Goal: Transaction & Acquisition: Book appointment/travel/reservation

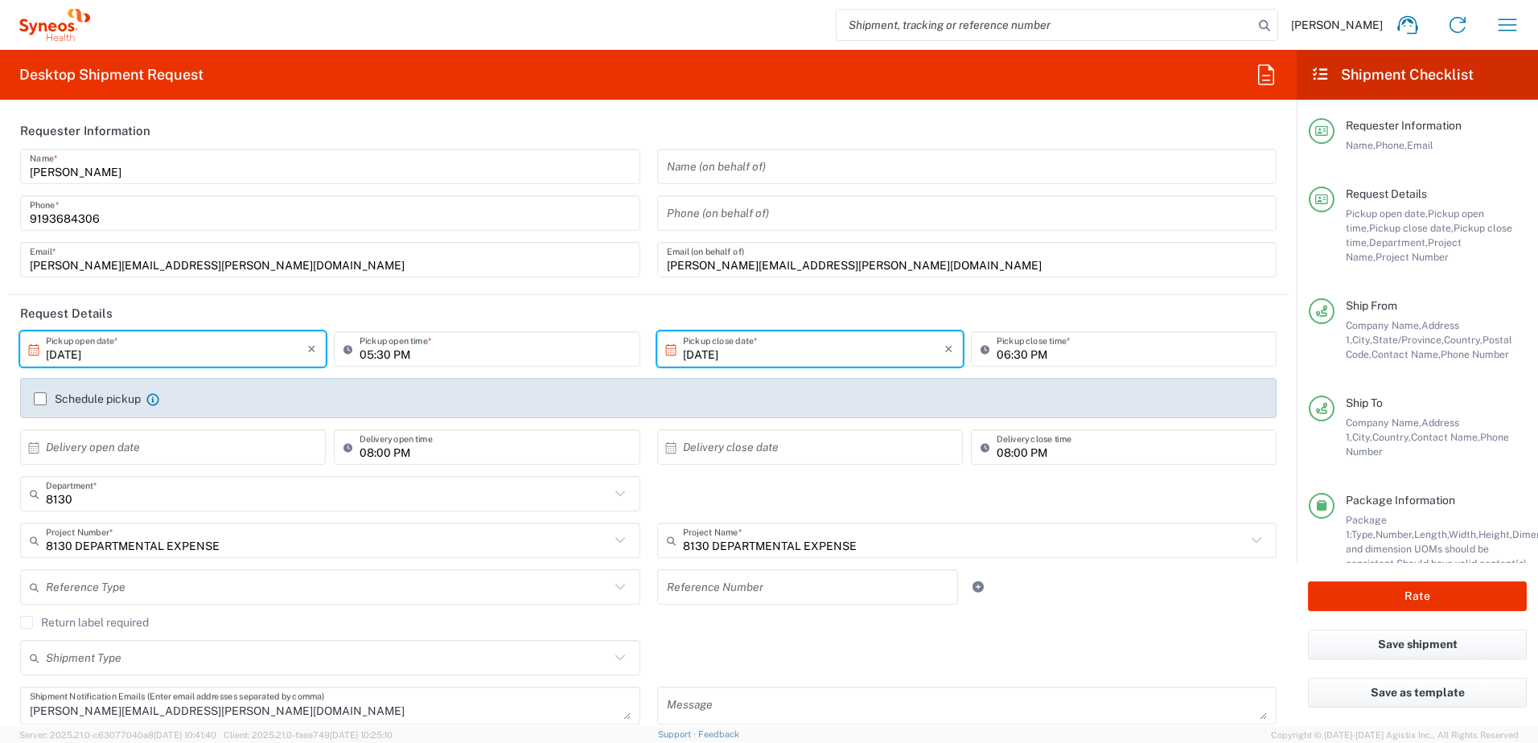
scroll to position [161, 0]
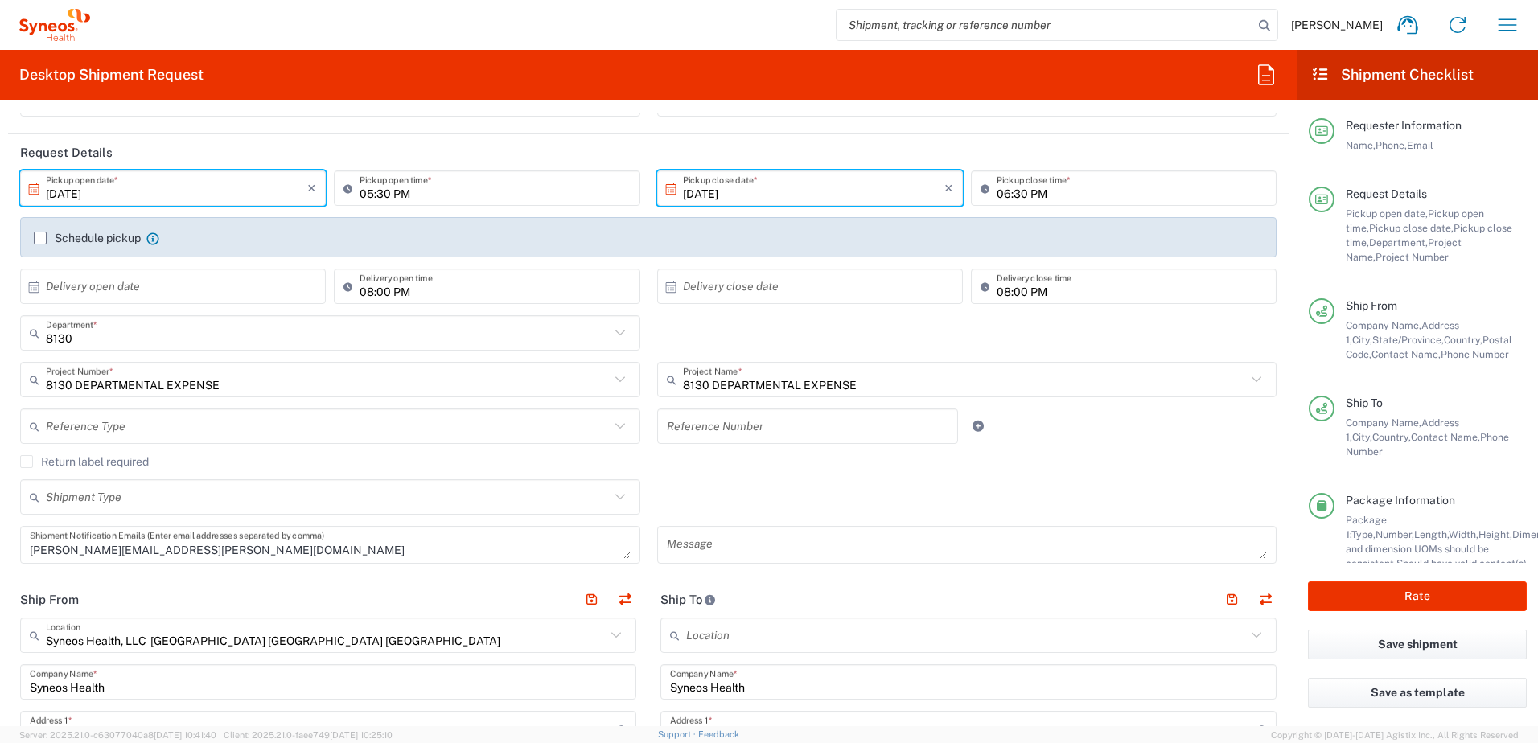
click at [756, 340] on div "8130 Department * 8130 3000 3100 3109 3110 3111 3112 3125 3130 3135 3136 3150 3…" at bounding box center [649, 338] width 1274 height 47
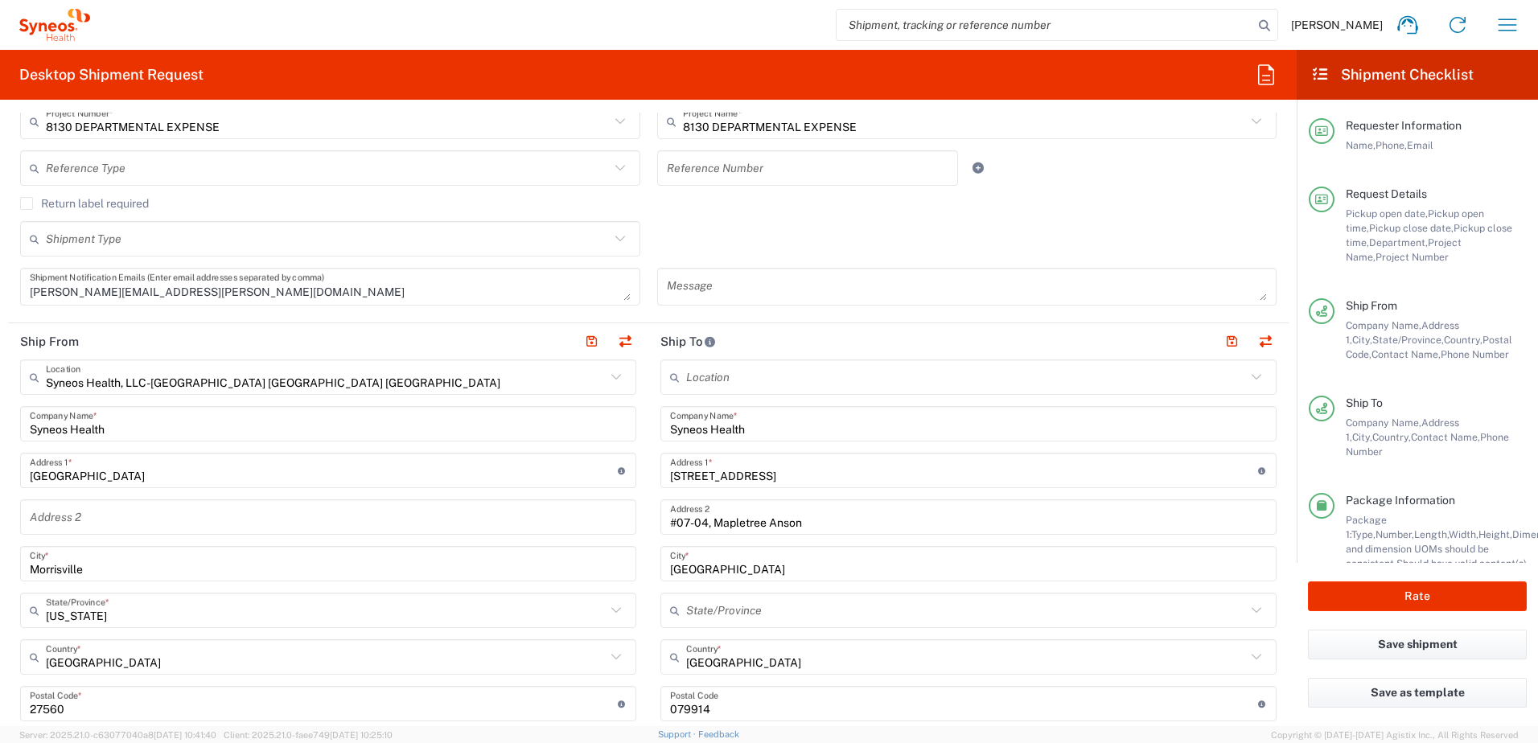
scroll to position [483, 0]
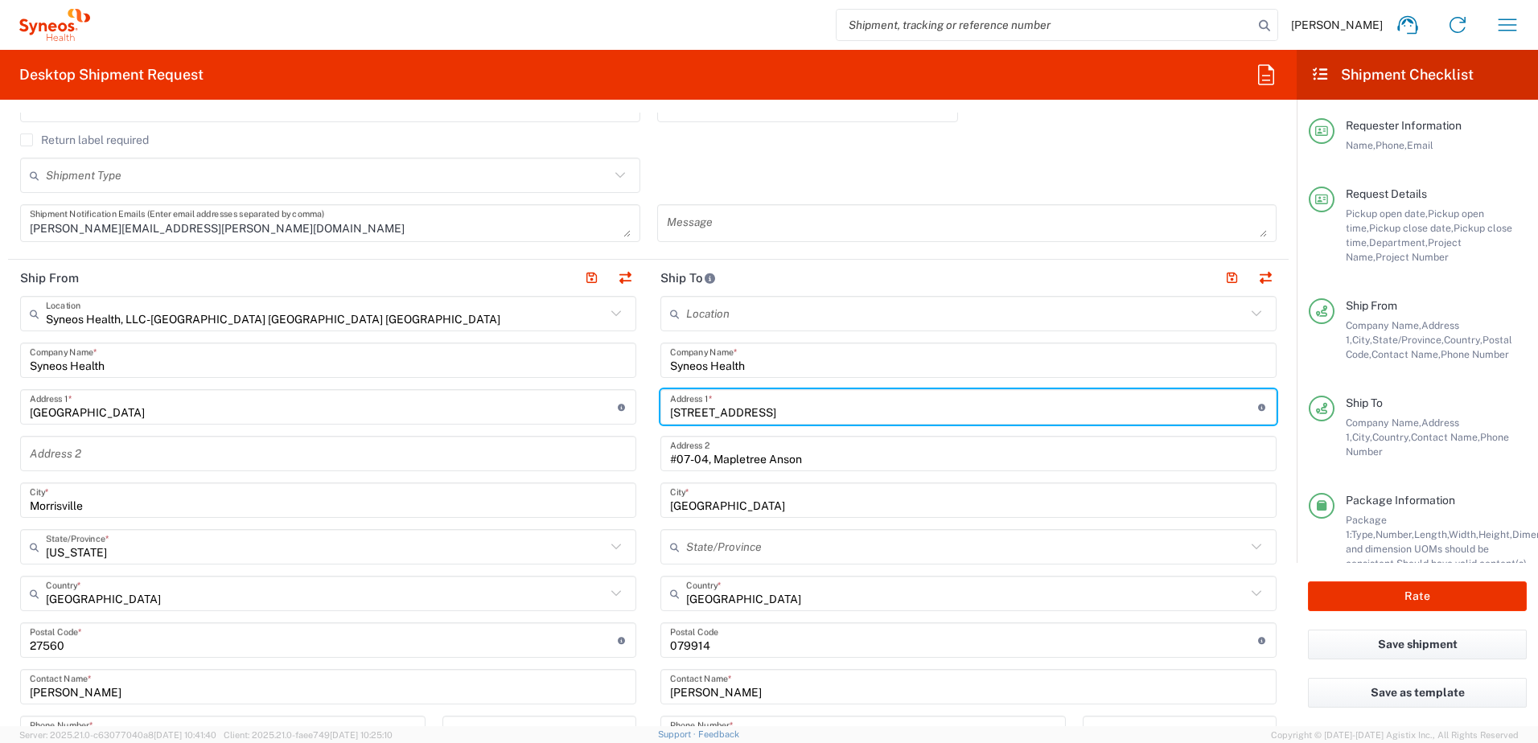
drag, startPoint x: 760, startPoint y: 410, endPoint x: 659, endPoint y: 410, distance: 100.6
click at [661, 410] on div "[STREET_ADDRESS] Address 1 * For cross streets use street names with '&' or 'an…" at bounding box center [969, 406] width 616 height 35
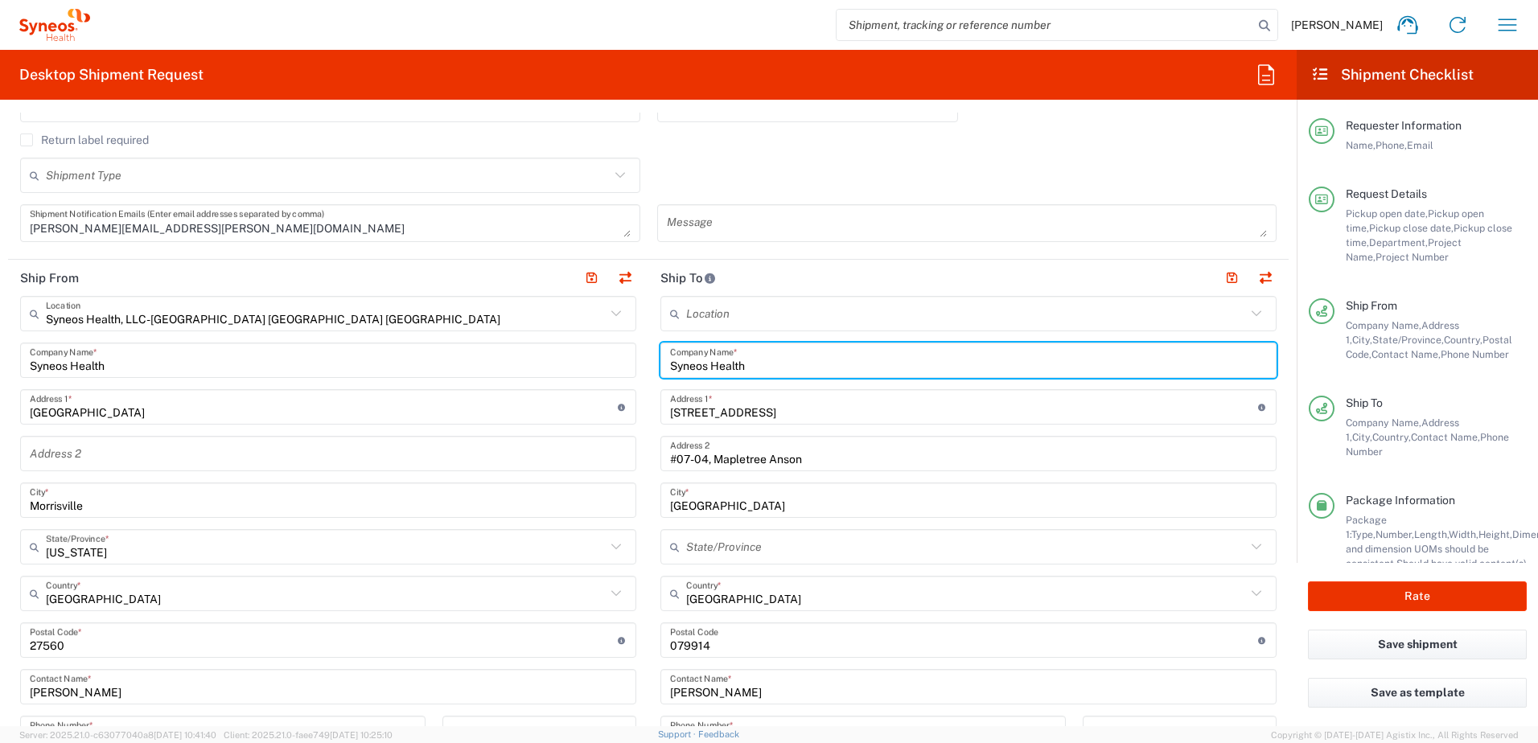
drag, startPoint x: 768, startPoint y: 365, endPoint x: 665, endPoint y: 364, distance: 103.8
click at [670, 364] on input "Syneos Health" at bounding box center [968, 361] width 597 height 28
paste input "Radisson RED Berlin Kudamm"
type input "Radisson RED Berlin Kudamm"
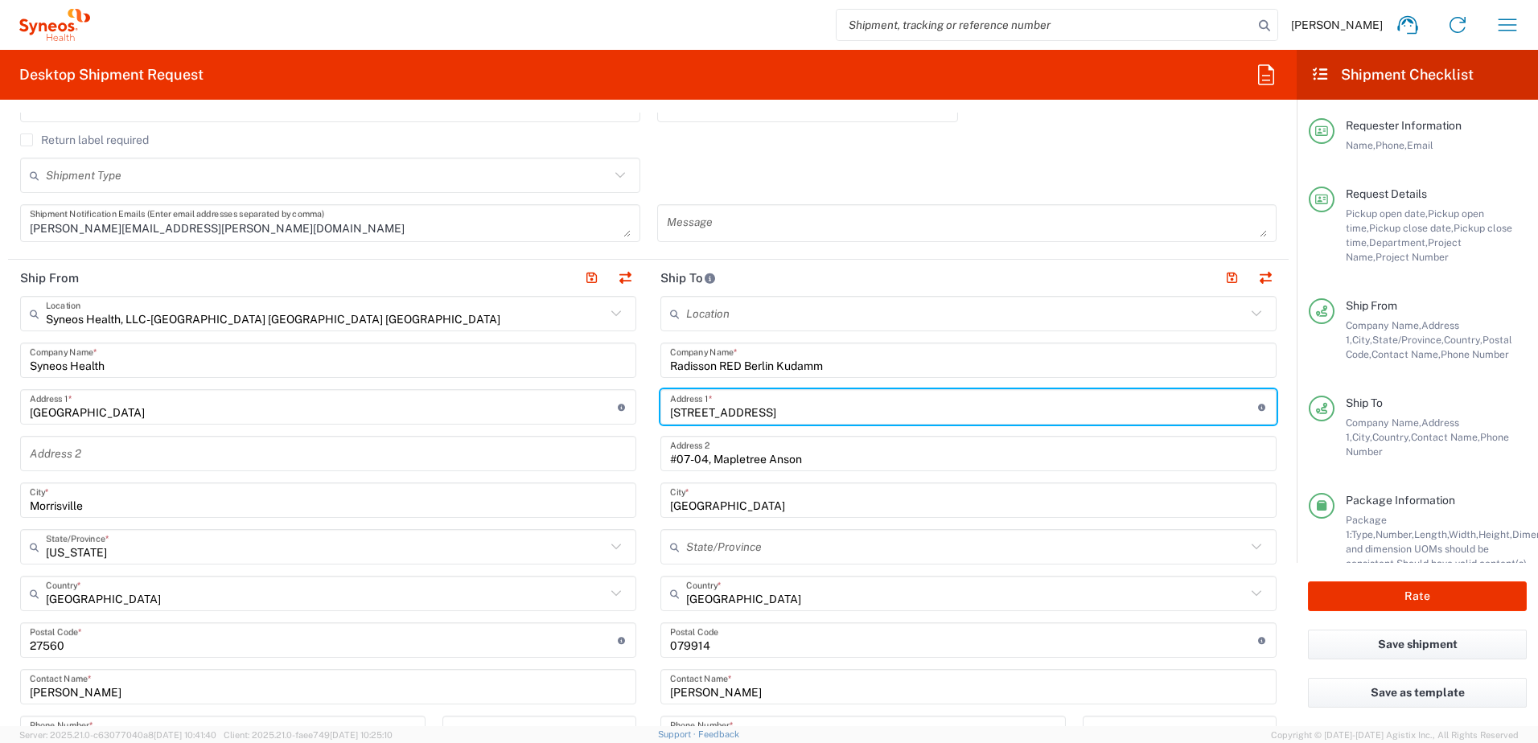
drag, startPoint x: 757, startPoint y: 410, endPoint x: 599, endPoint y: 404, distance: 158.6
click at [599, 404] on div "Ship From Syneos Health, LLC-[GEOGRAPHIC_DATA] [GEOGRAPHIC_DATA] [GEOGRAPHIC_DA…" at bounding box center [648, 619] width 1281 height 719
paste input "[STREET_ADDRESS]"
type input "[STREET_ADDRESS]"
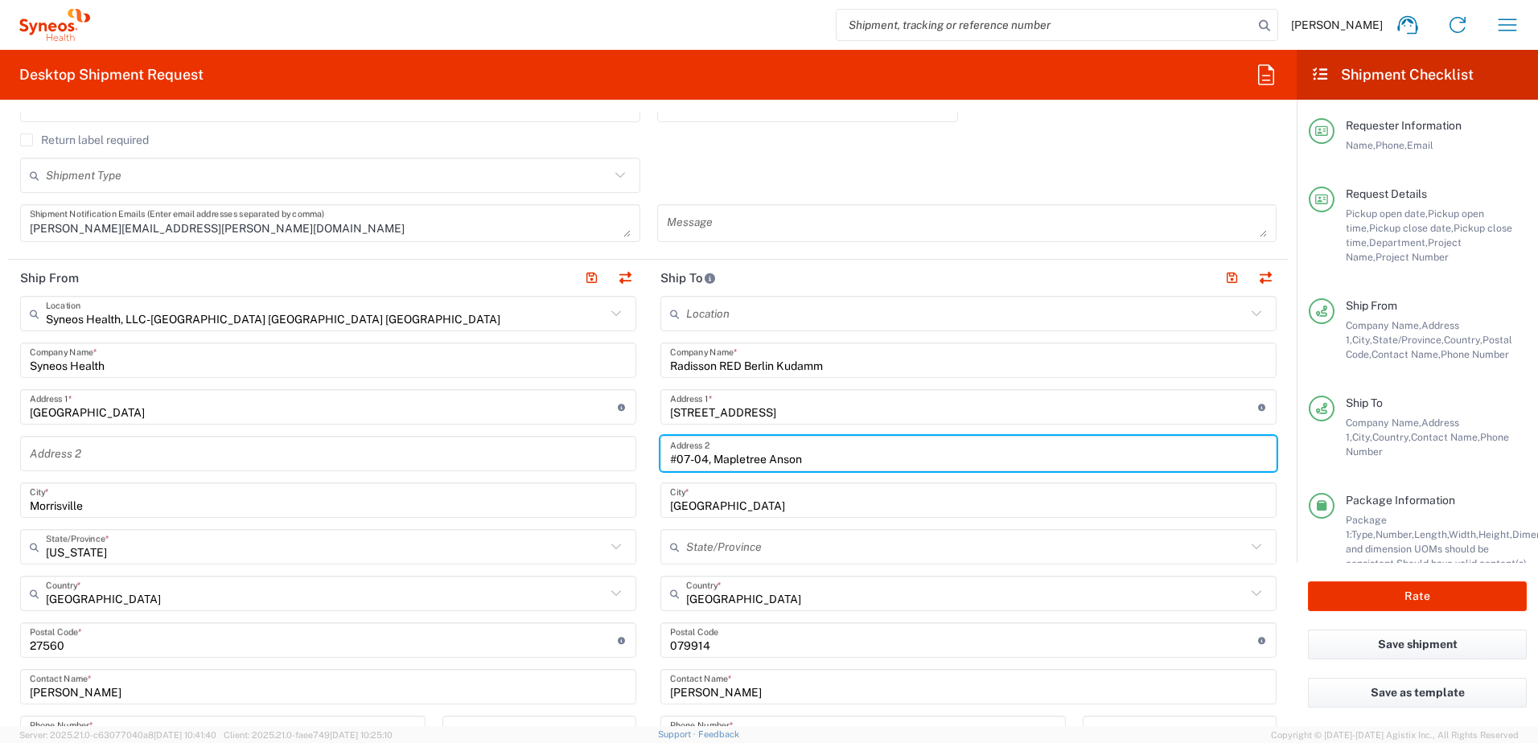
drag, startPoint x: 816, startPoint y: 458, endPoint x: 645, endPoint y: 444, distance: 171.9
click at [649, 443] on main "Location [PERSON_NAME] LLC-[GEOGRAPHIC_DATA] [GEOGRAPHIC_DATA] [GEOGRAPHIC_DATA…" at bounding box center [969, 634] width 640 height 676
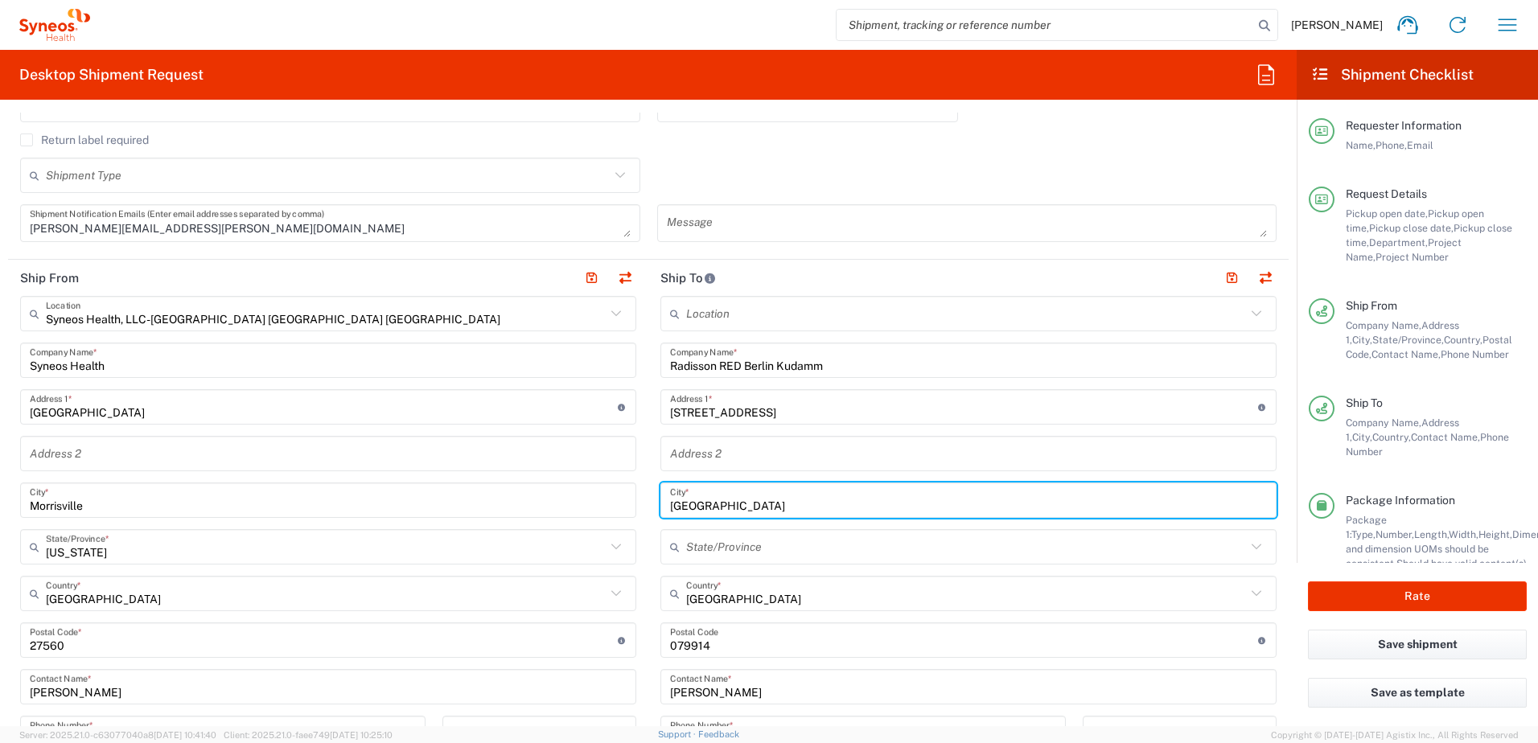
drag, startPoint x: 743, startPoint y: 508, endPoint x: 636, endPoint y: 508, distance: 107.0
click at [636, 508] on div "Ship From Syneos Health, LLC-[GEOGRAPHIC_DATA] [GEOGRAPHIC_DATA] [GEOGRAPHIC_DA…" at bounding box center [648, 619] width 1281 height 719
type input "[GEOGRAPHIC_DATA]"
click at [762, 600] on input "text" at bounding box center [966, 594] width 560 height 28
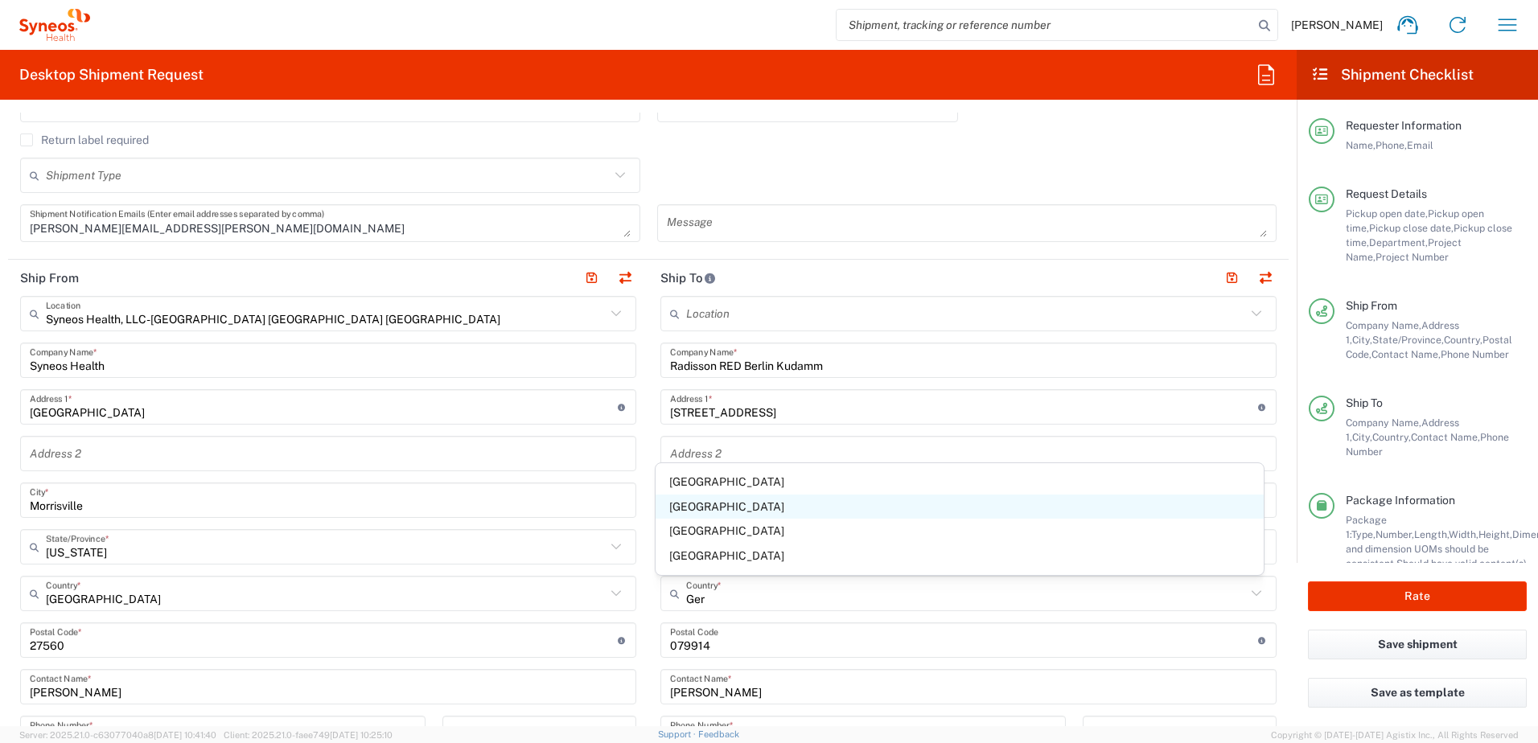
click at [707, 508] on span "[GEOGRAPHIC_DATA]" at bounding box center [960, 507] width 609 height 25
type input "[GEOGRAPHIC_DATA]"
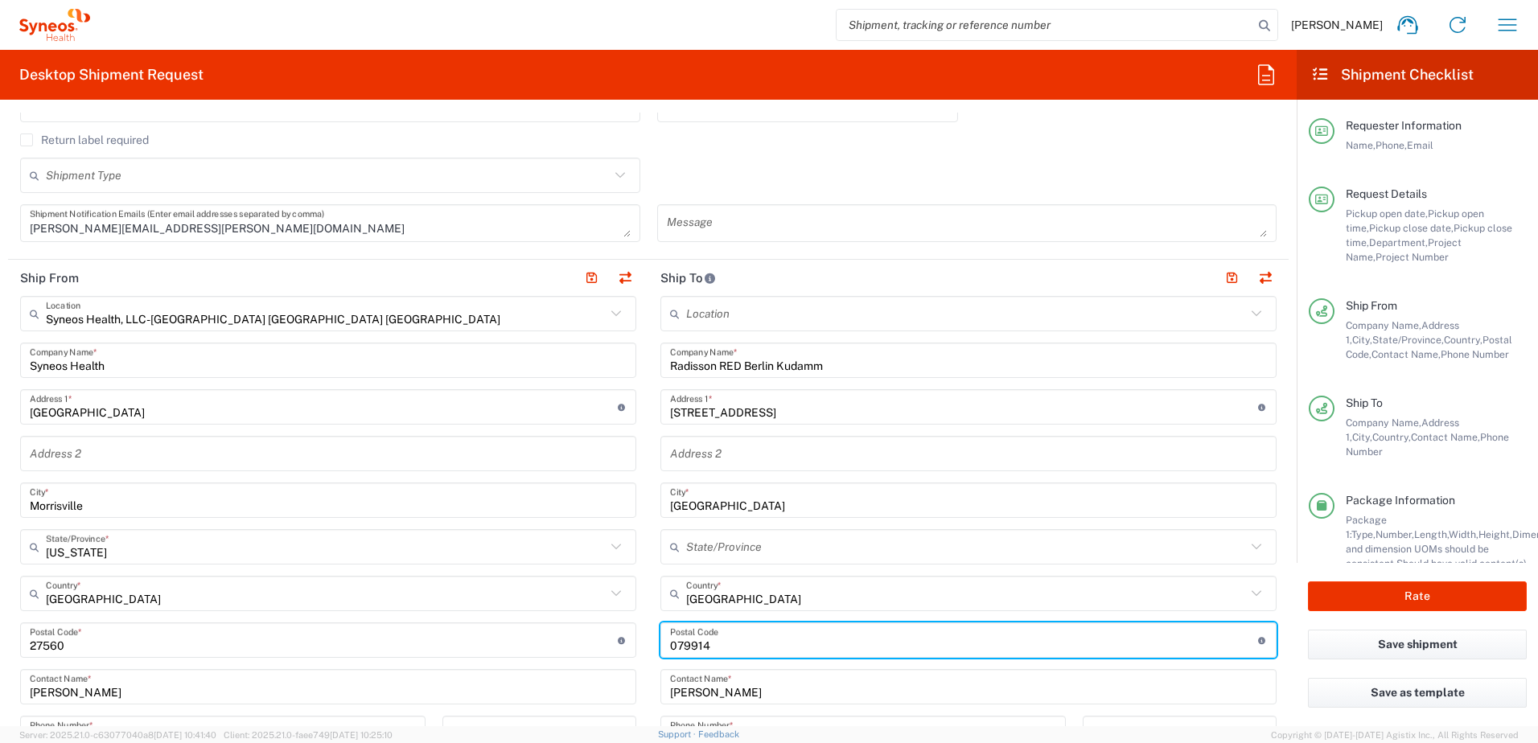
drag, startPoint x: 743, startPoint y: 645, endPoint x: 648, endPoint y: 649, distance: 95.0
click at [649, 649] on main "Location [PERSON_NAME] LLC-[GEOGRAPHIC_DATA] [GEOGRAPHIC_DATA] [GEOGRAPHIC_DATA…" at bounding box center [969, 634] width 640 height 676
paste input "10719"
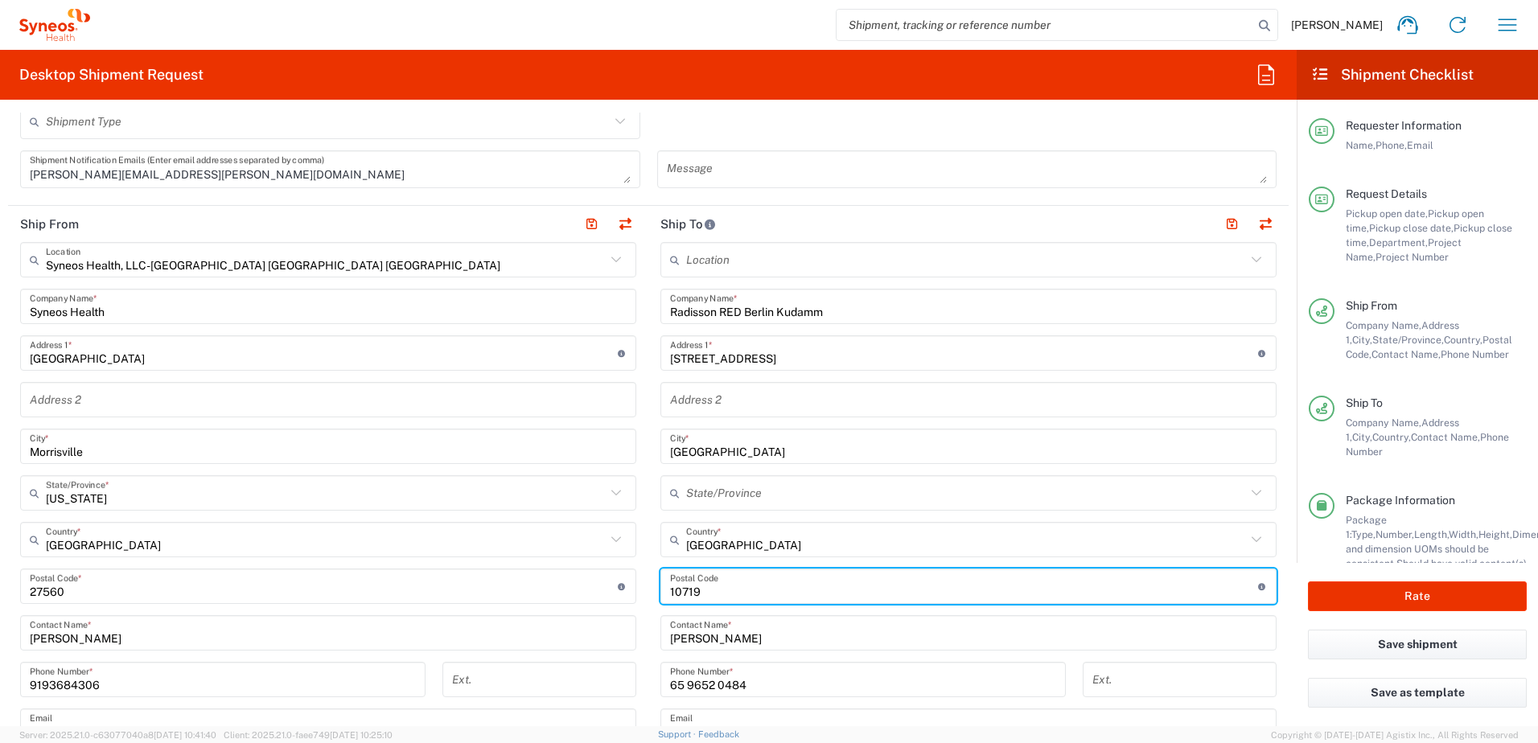
scroll to position [563, 0]
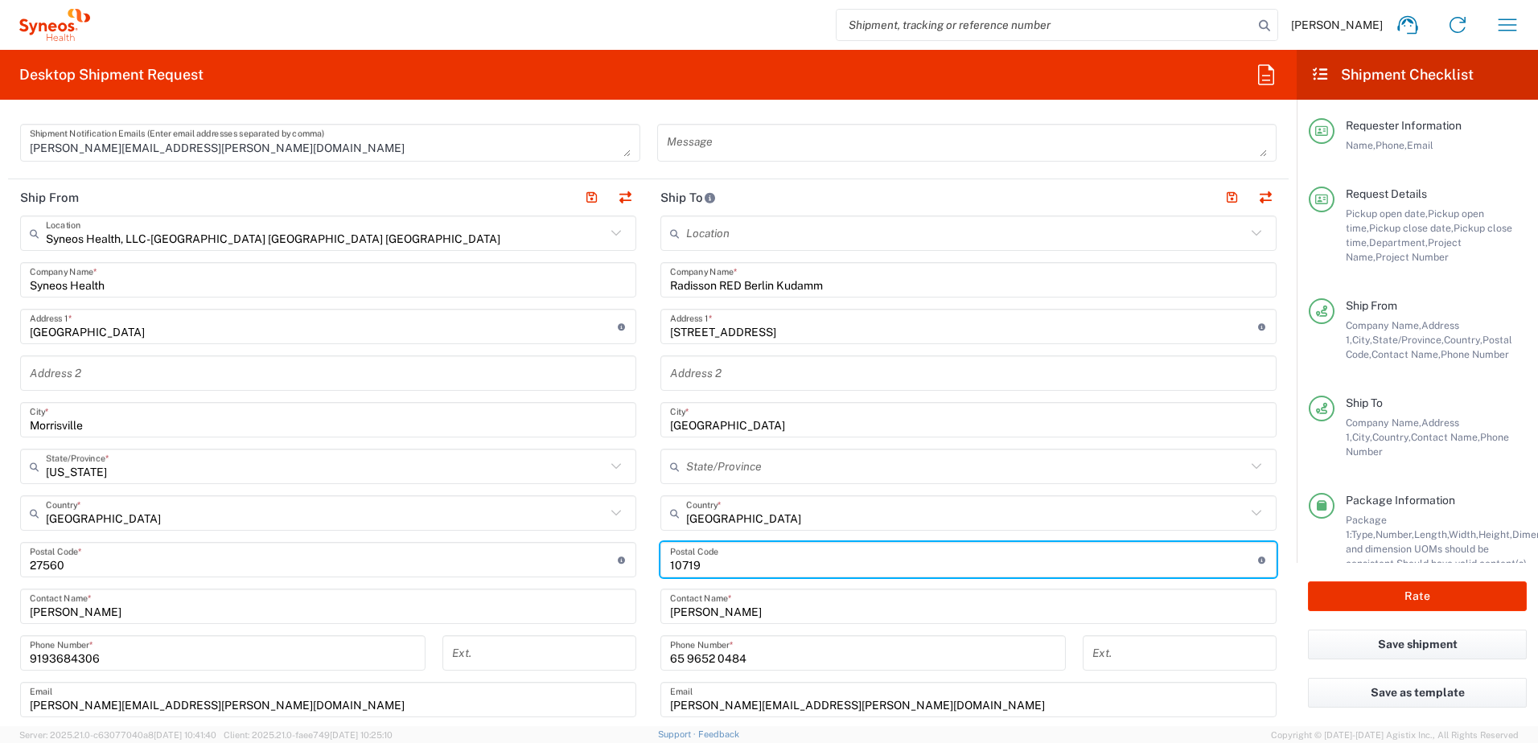
type input "10719"
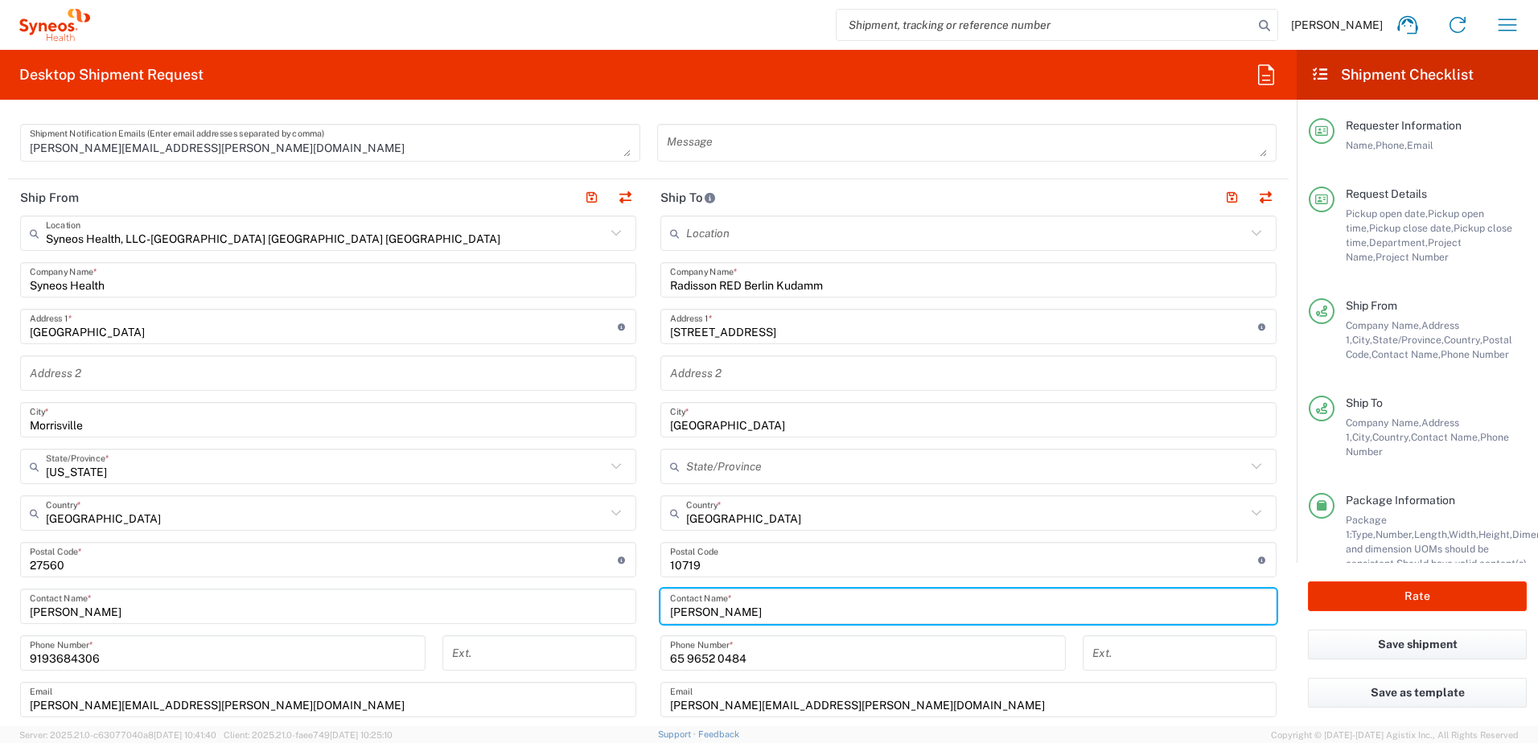
drag, startPoint x: 723, startPoint y: 614, endPoint x: 631, endPoint y: 608, distance: 91.9
click at [631, 608] on div "Ship From Syneos Health, LLC-[GEOGRAPHIC_DATA] [GEOGRAPHIC_DATA] [GEOGRAPHIC_DA…" at bounding box center [648, 538] width 1281 height 719
type input "Guest [PERSON_NAME]"
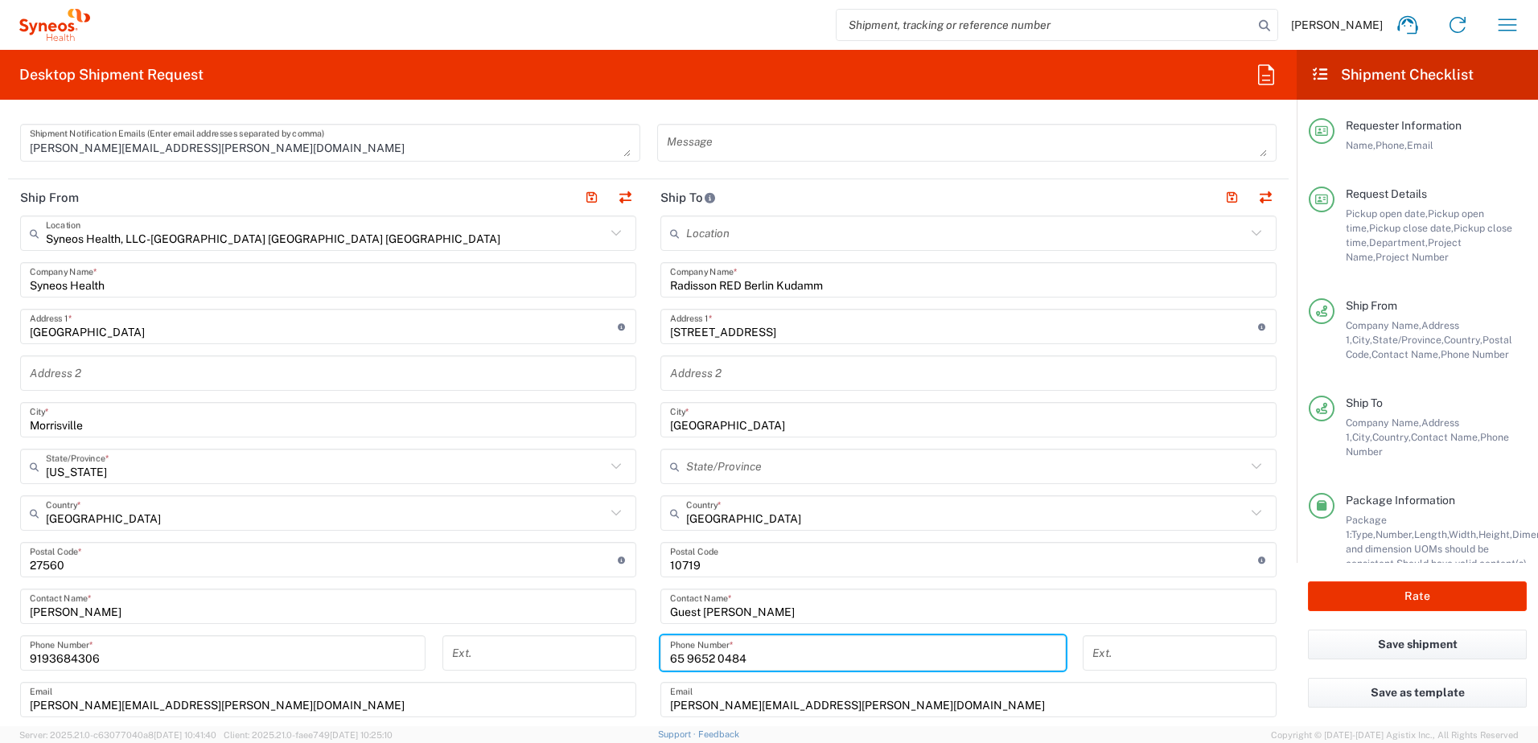
drag, startPoint x: 739, startPoint y: 659, endPoint x: 672, endPoint y: 658, distance: 67.6
click at [672, 658] on input "65 9652 0484" at bounding box center [863, 654] width 386 height 28
click at [670, 655] on input "65 9652 0484" at bounding box center [863, 654] width 386 height 28
drag, startPoint x: 664, startPoint y: 657, endPoint x: 735, endPoint y: 663, distance: 71.9
click at [735, 663] on input "65 9652 0484" at bounding box center [863, 654] width 386 height 28
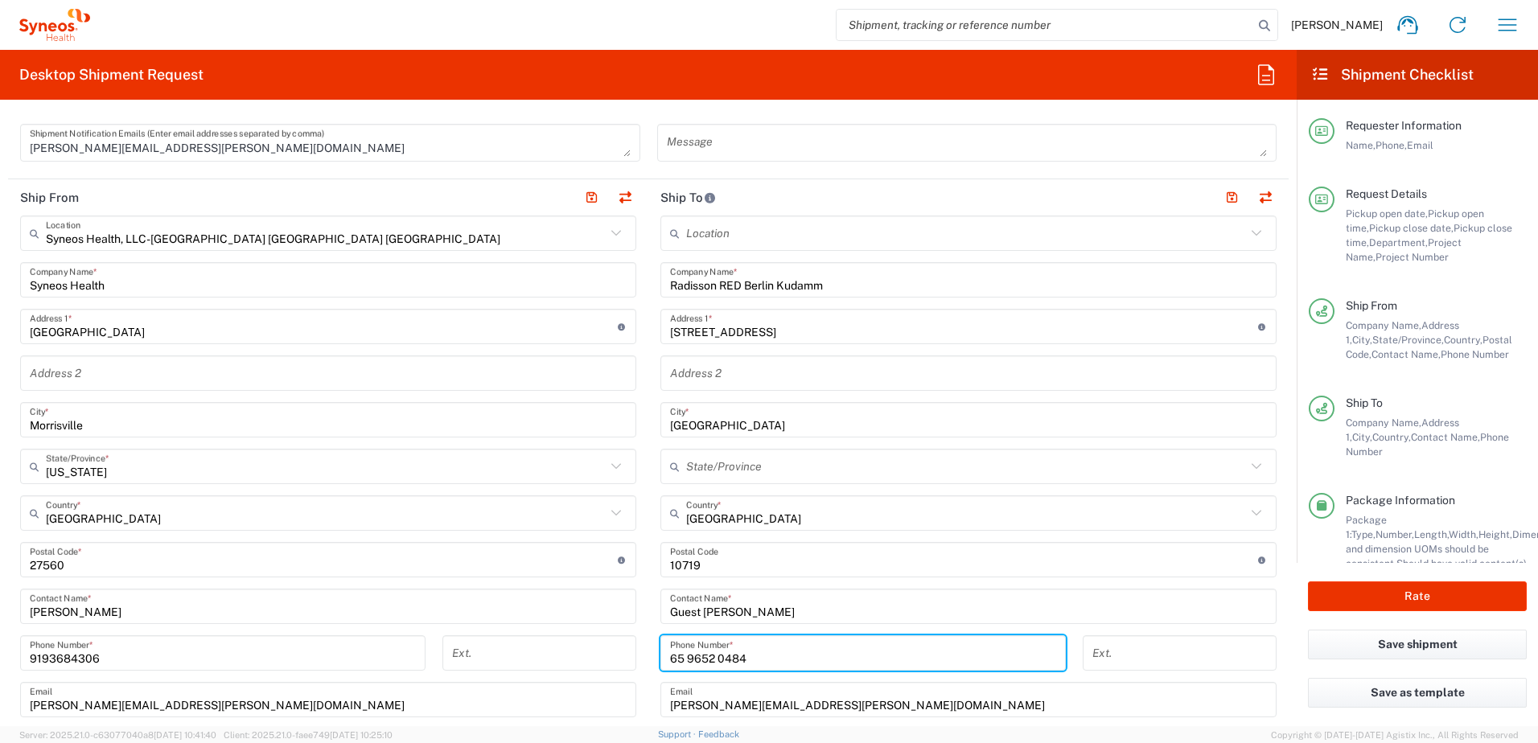
type input "4"
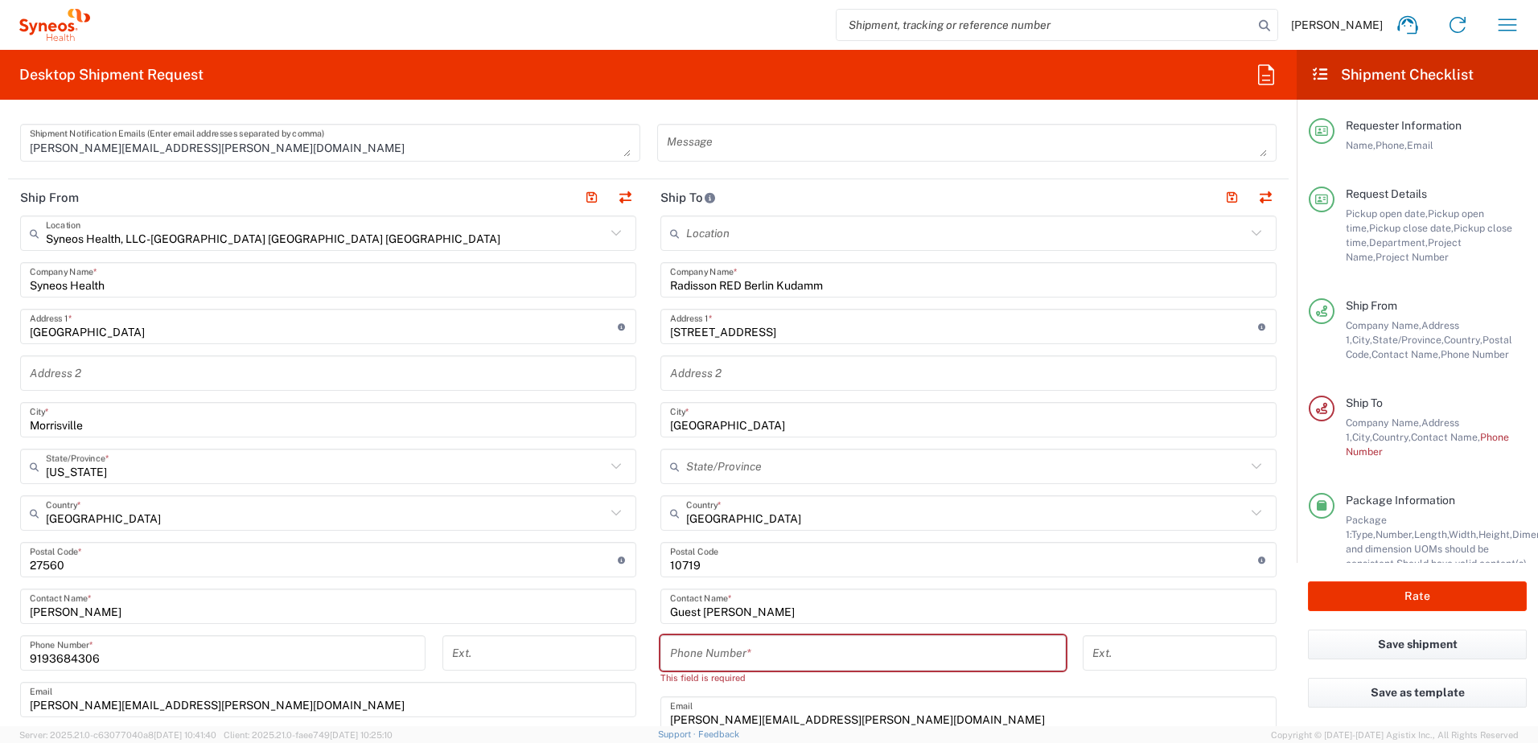
click at [683, 658] on input "tel" at bounding box center [863, 654] width 386 height 28
paste input "49 30 884470"
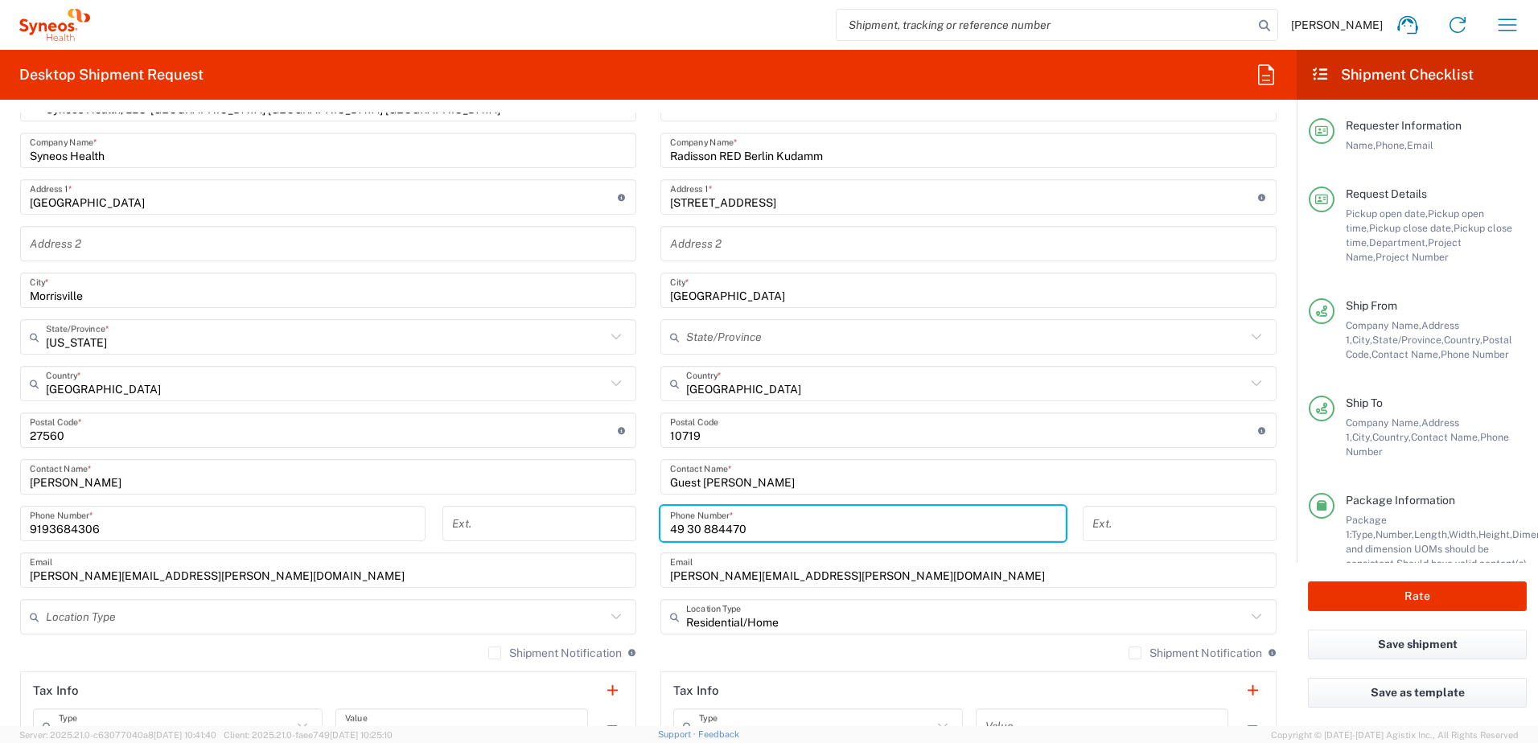
scroll to position [724, 0]
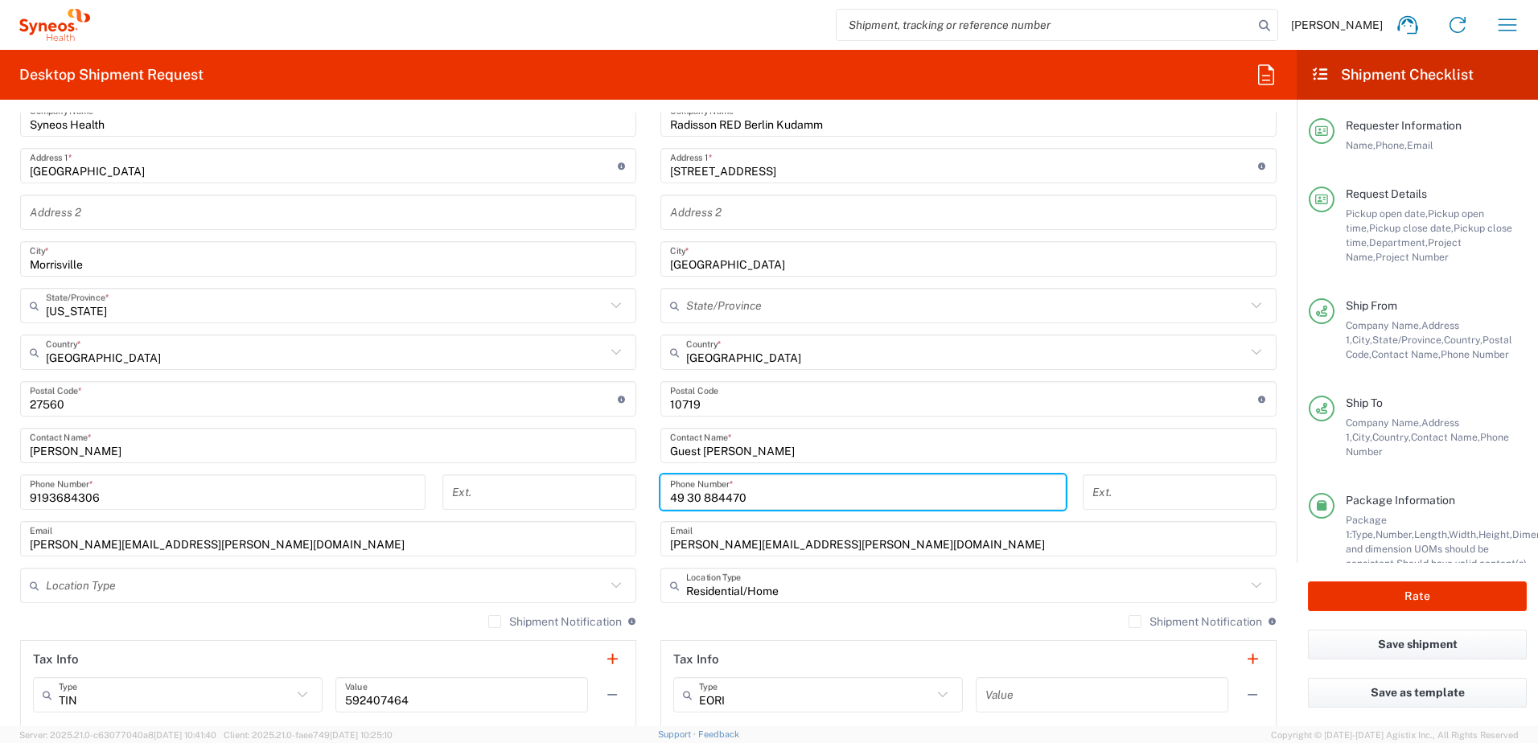
type input "49 30 884470"
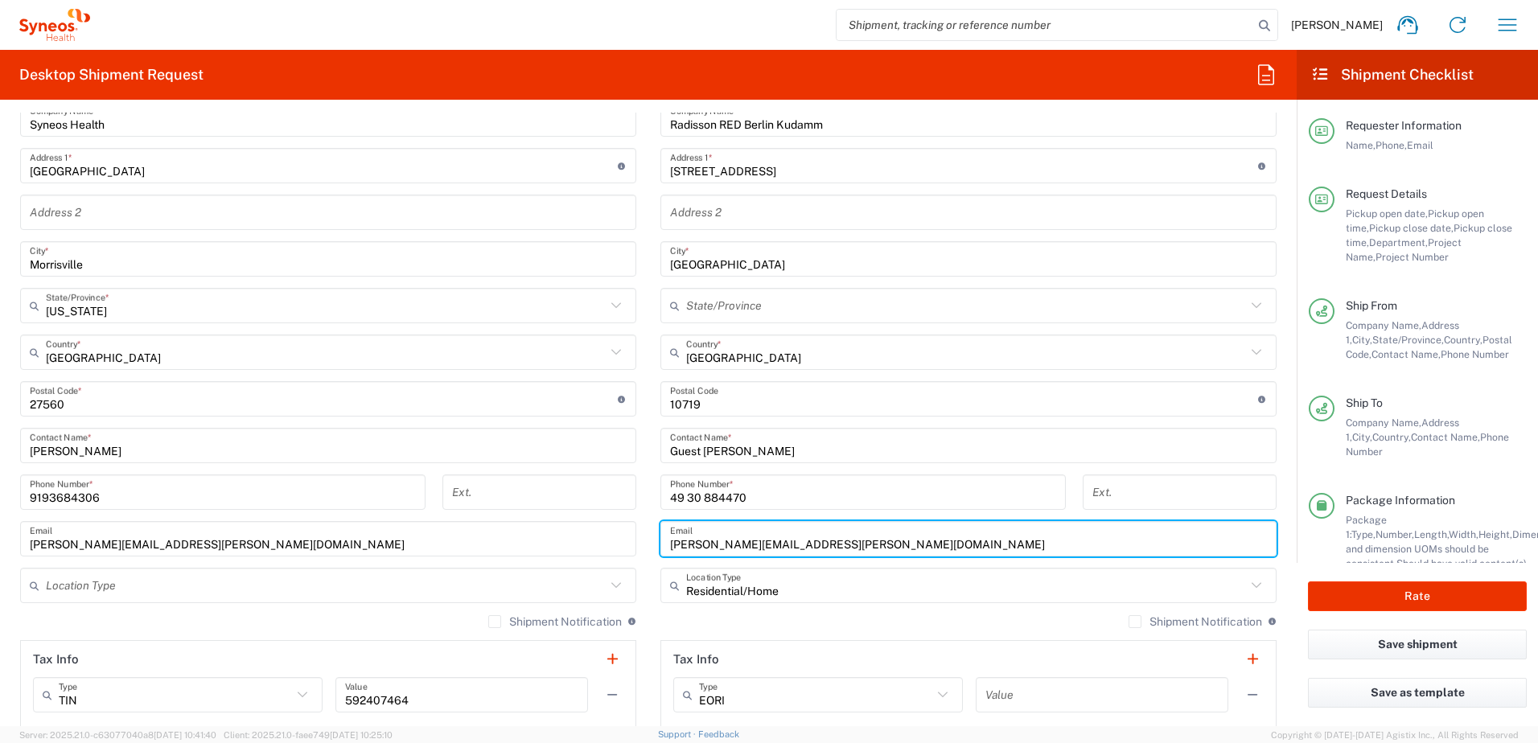
drag, startPoint x: 700, startPoint y: 544, endPoint x: 637, endPoint y: 544, distance: 62.8
click at [637, 544] on div "Ship From Syneos Health, LLC-[GEOGRAPHIC_DATA] [GEOGRAPHIC_DATA] [GEOGRAPHIC_DA…" at bounding box center [648, 378] width 1281 height 719
type input "[PERSON_NAME][EMAIL_ADDRESS][PERSON_NAME][DOMAIN_NAME]"
click at [784, 589] on input "text" at bounding box center [966, 586] width 560 height 28
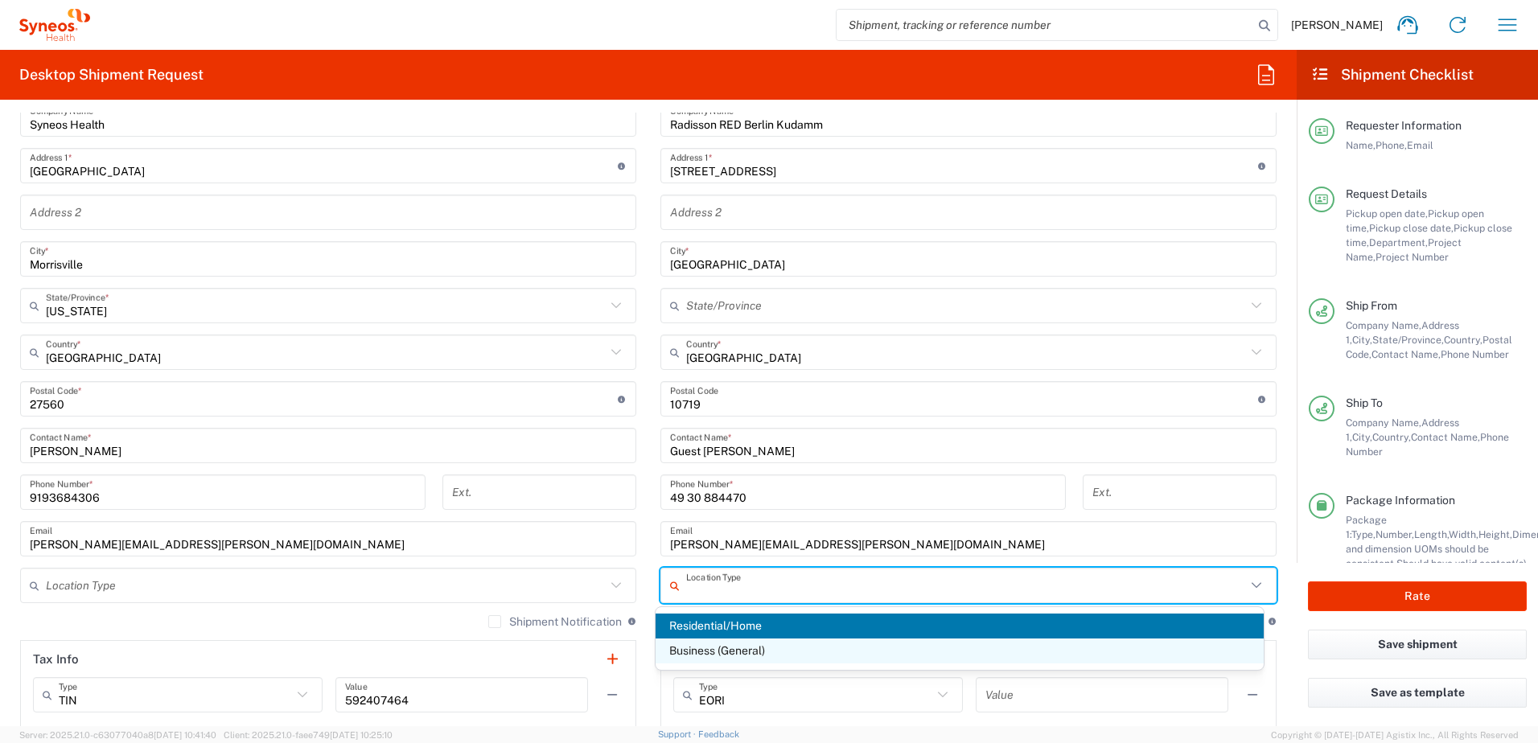
click at [760, 647] on span "Business (General)" at bounding box center [960, 651] width 609 height 25
type input "Business (General)"
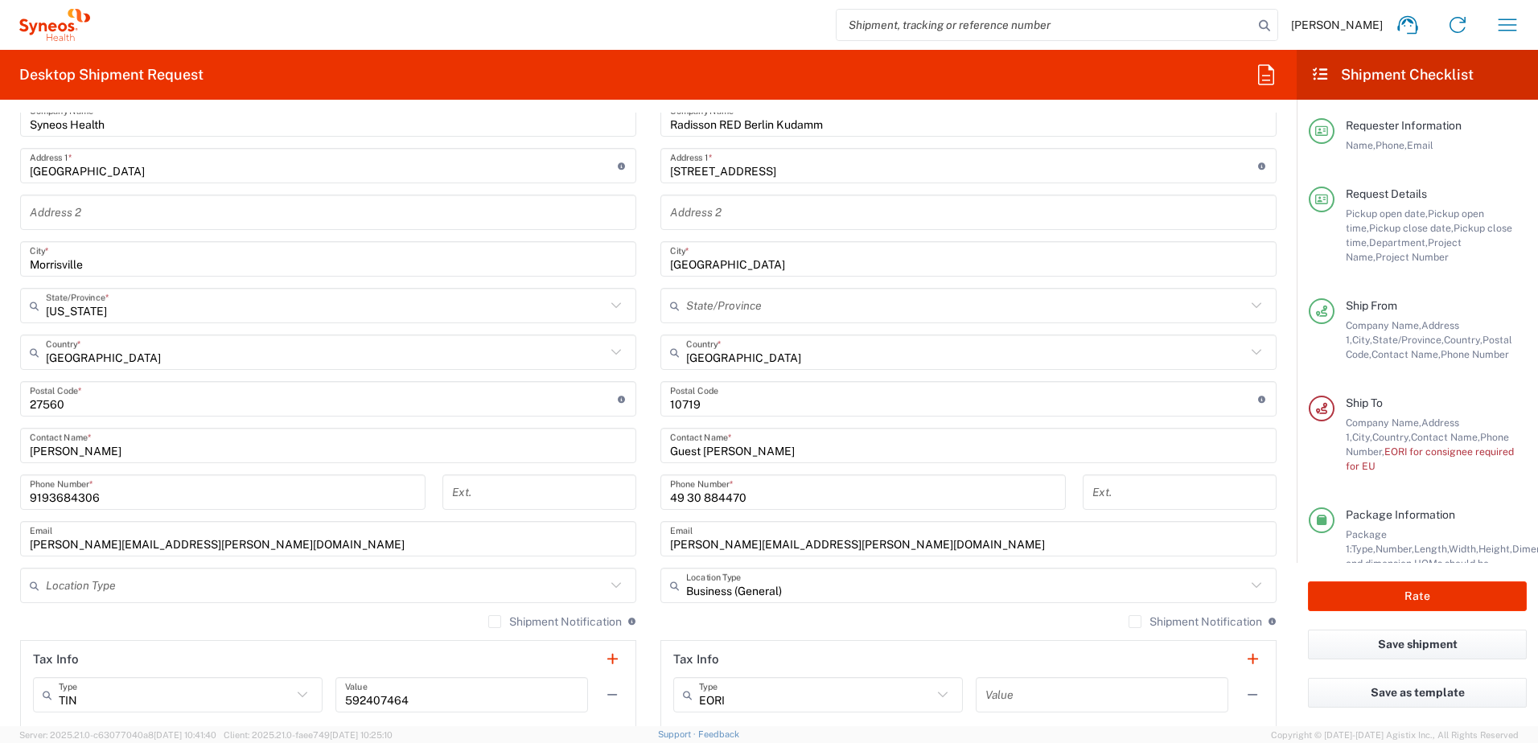
click at [764, 624] on div "Shipment Notification If checked, a shipment notification email will be sent to…" at bounding box center [969, 628] width 616 height 26
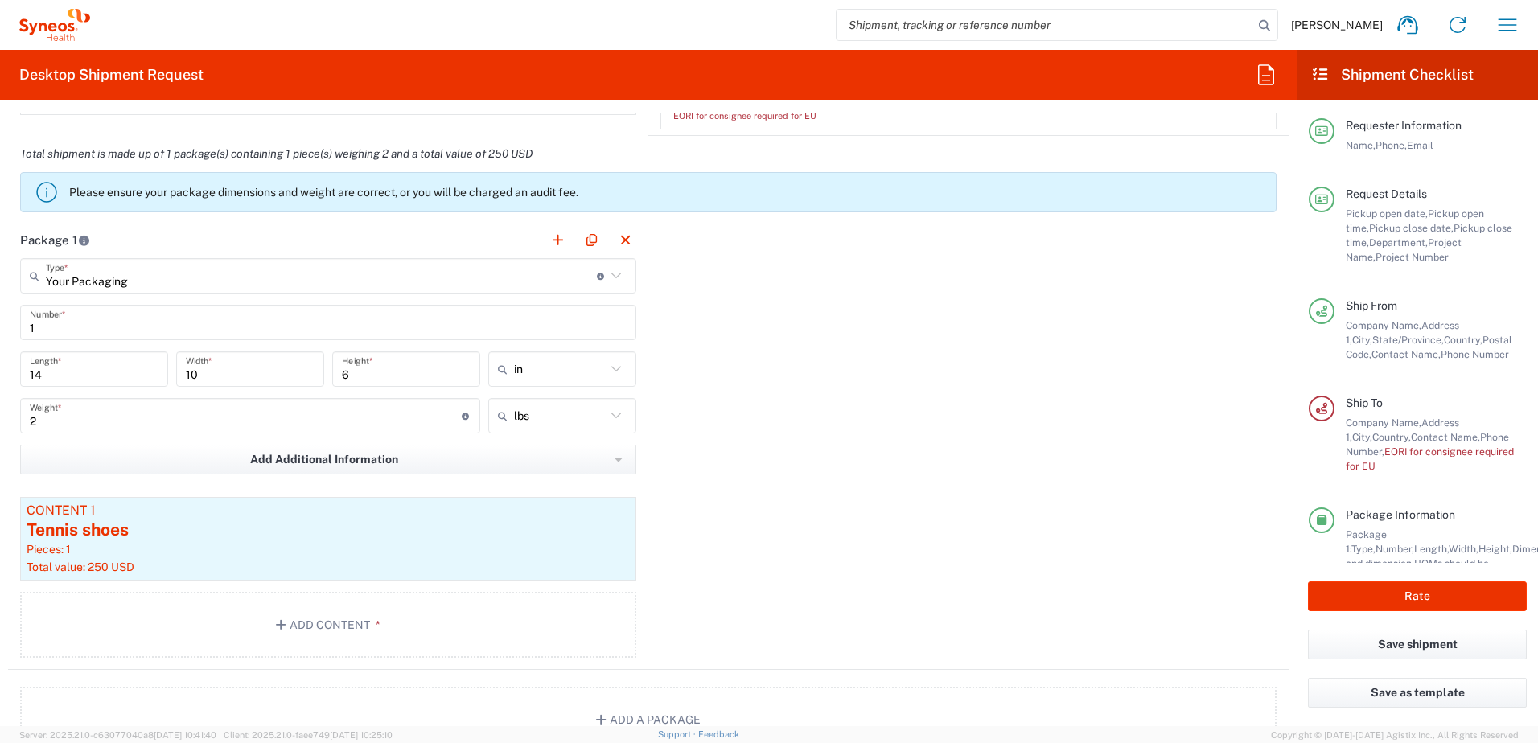
scroll to position [1368, 0]
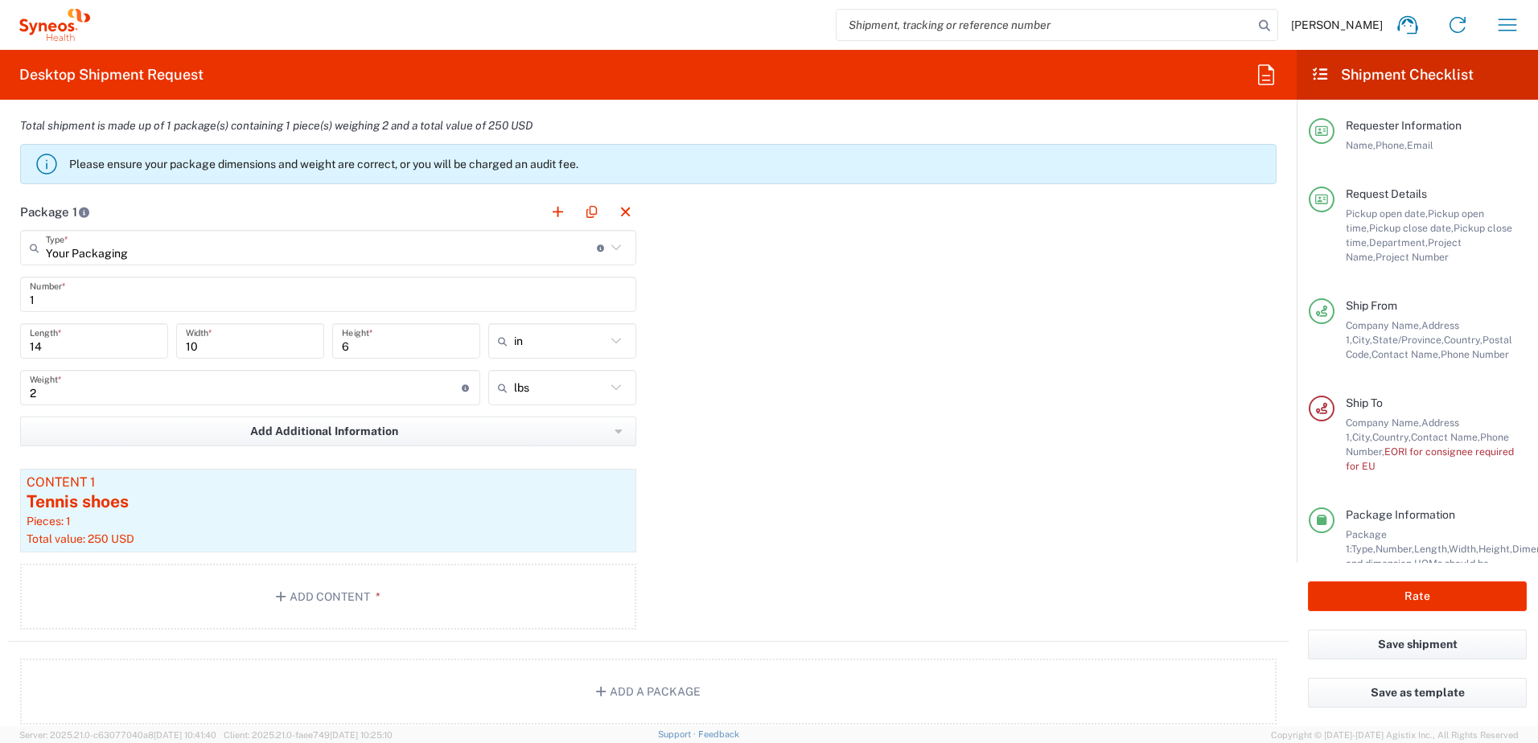
click at [1126, 521] on div "Package 1 Your Packaging Type * Material used to package goods Your Packaging E…" at bounding box center [648, 418] width 1281 height 448
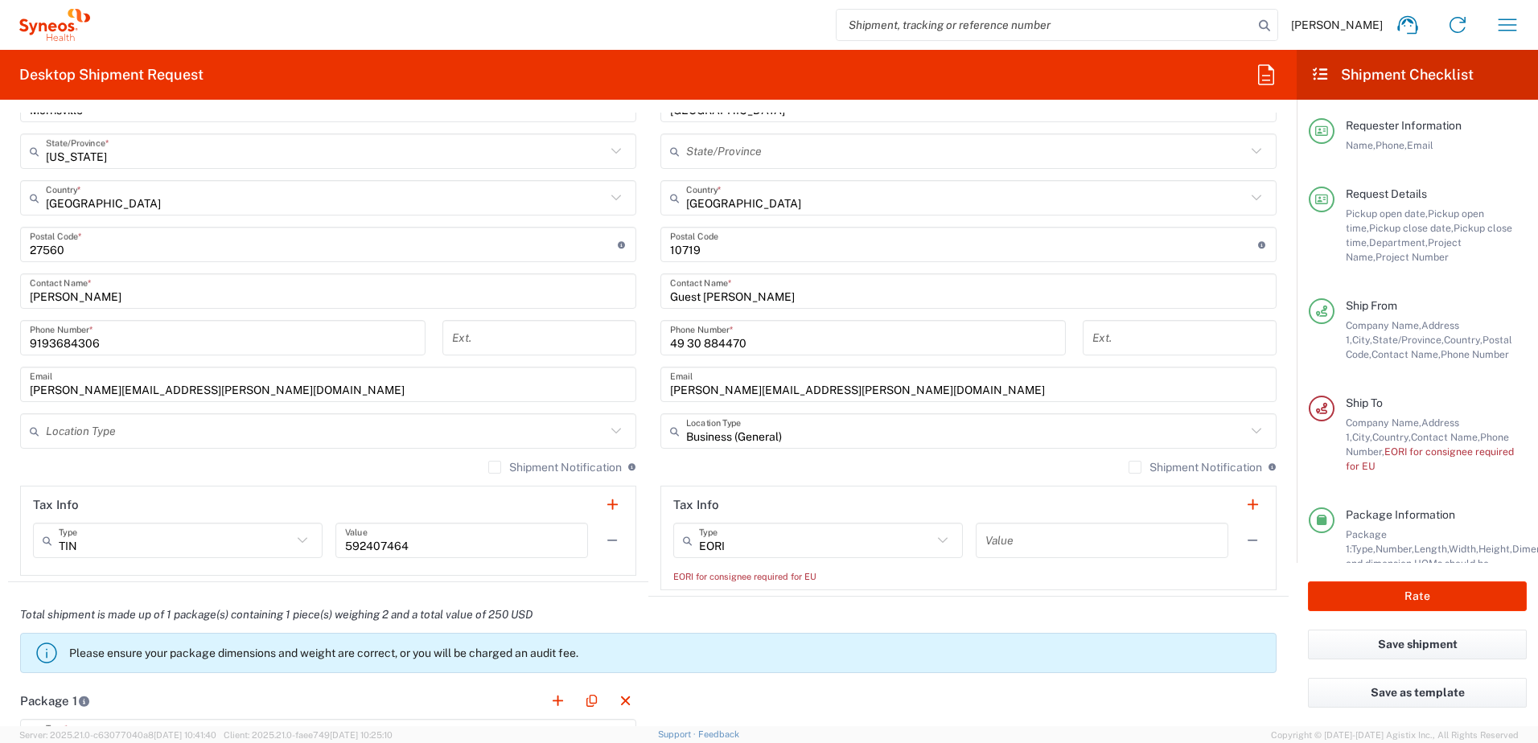
scroll to position [885, 0]
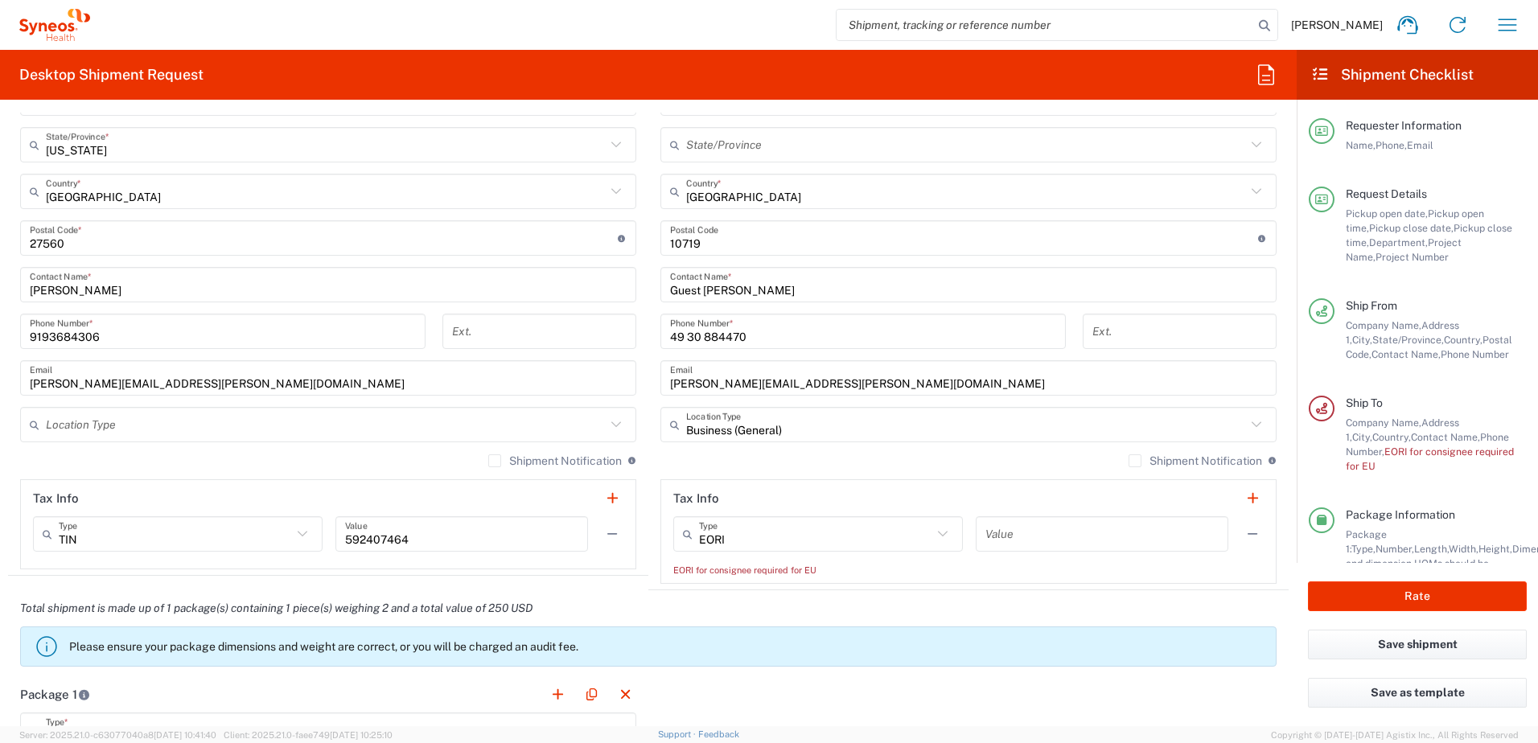
click at [846, 562] on div "EORI Type EORI EIN Other TIN VAT Value" at bounding box center [968, 540] width 591 height 47
click at [1025, 536] on input "text" at bounding box center [1102, 535] width 233 height 28
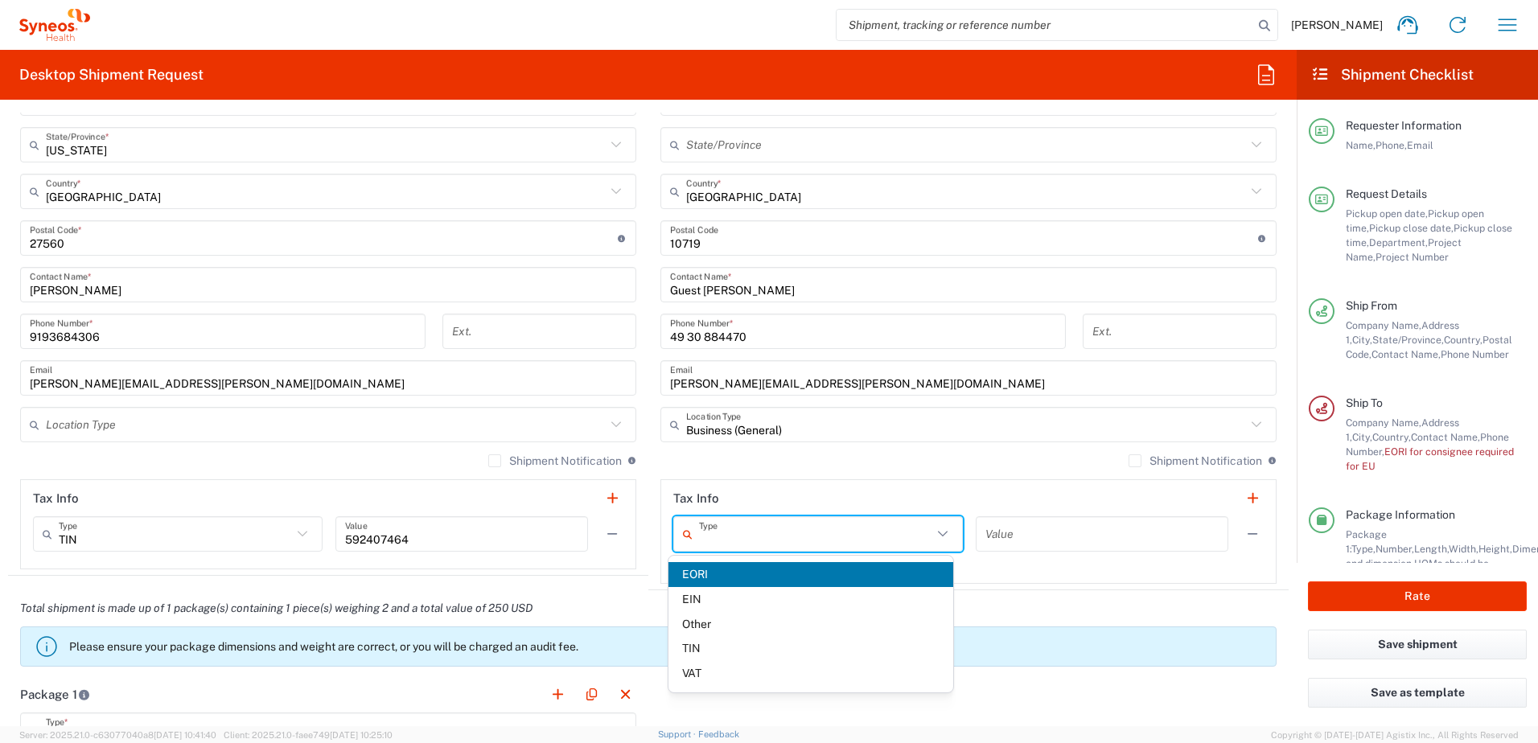
click at [845, 534] on input "text" at bounding box center [815, 535] width 233 height 28
click at [788, 577] on span "EORI" at bounding box center [811, 574] width 285 height 25
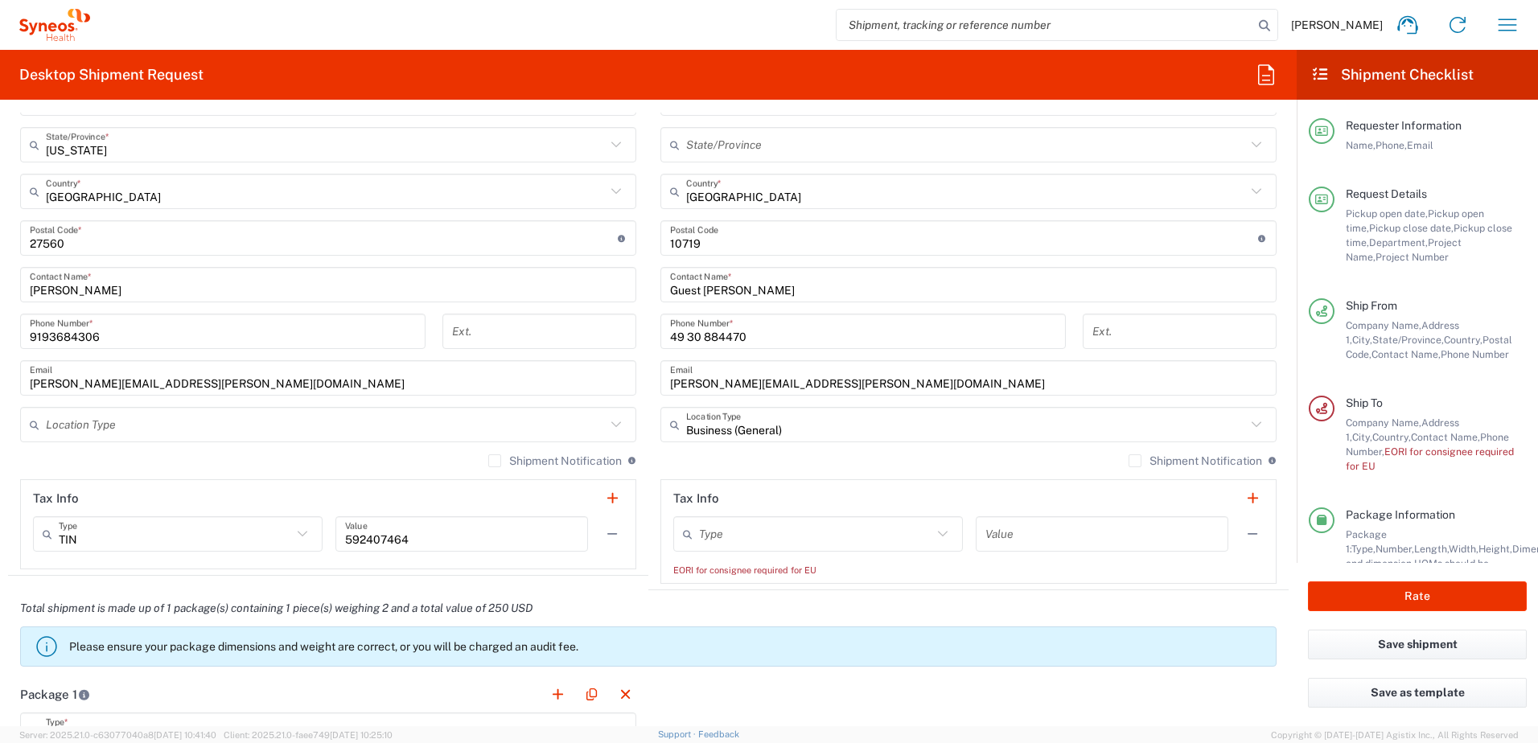
click at [850, 566] on div "EORI for consignee required for EU" at bounding box center [968, 570] width 591 height 14
click at [1359, 600] on button "Rate" at bounding box center [1417, 597] width 219 height 30
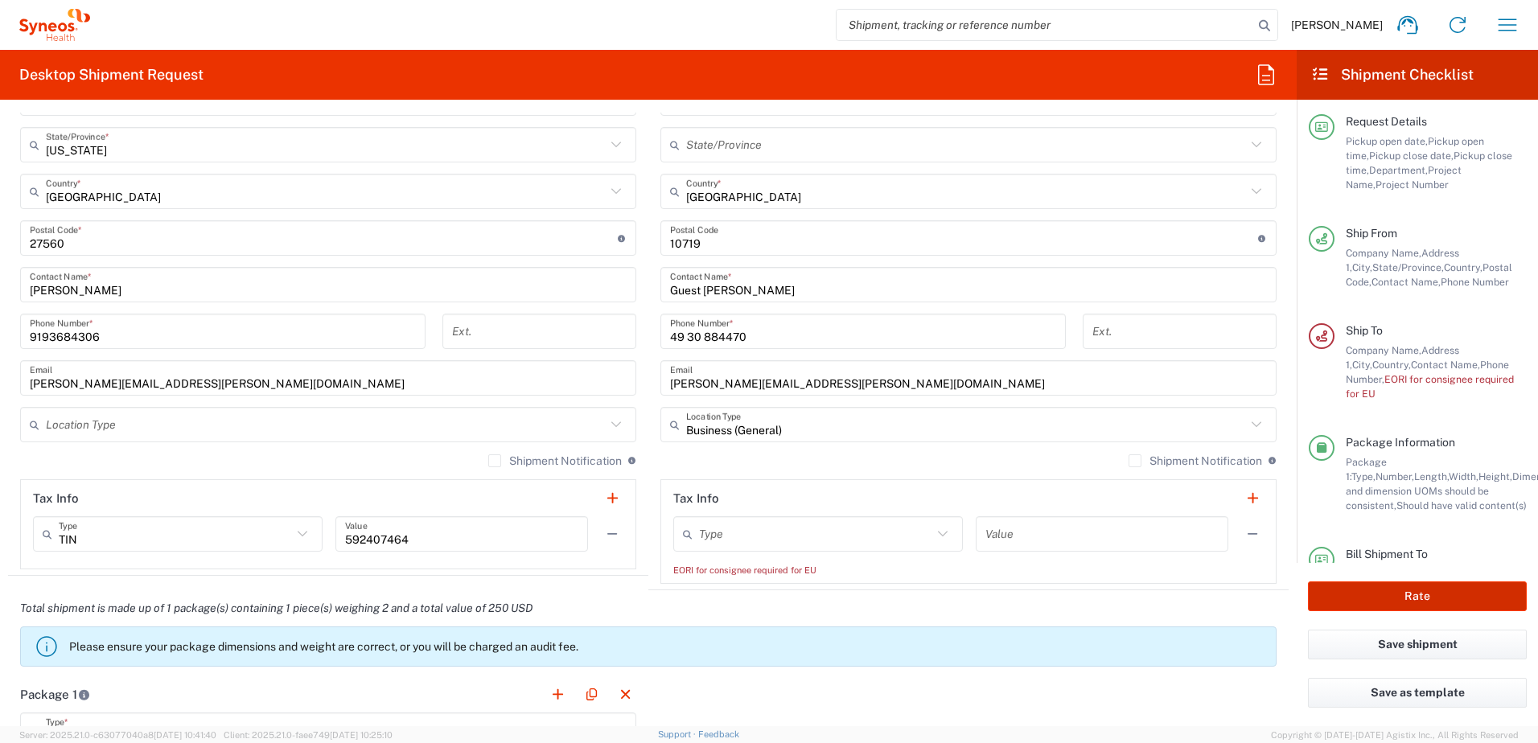
scroll to position [104, 0]
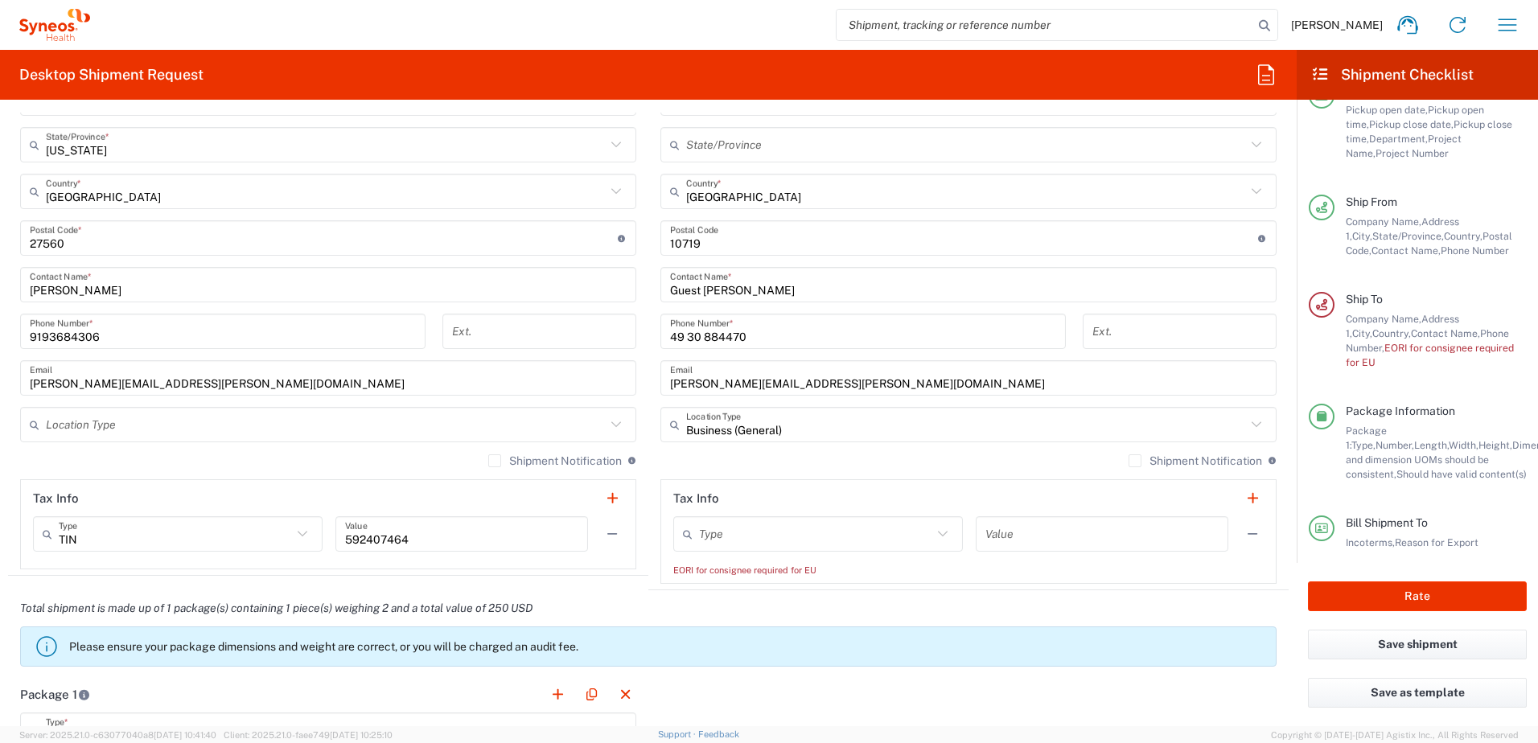
click at [1411, 336] on span "Contact Name," at bounding box center [1445, 333] width 69 height 12
click at [1407, 348] on span "EORI for consignee required for EU" at bounding box center [1430, 355] width 168 height 27
click at [813, 434] on input "text" at bounding box center [966, 425] width 560 height 28
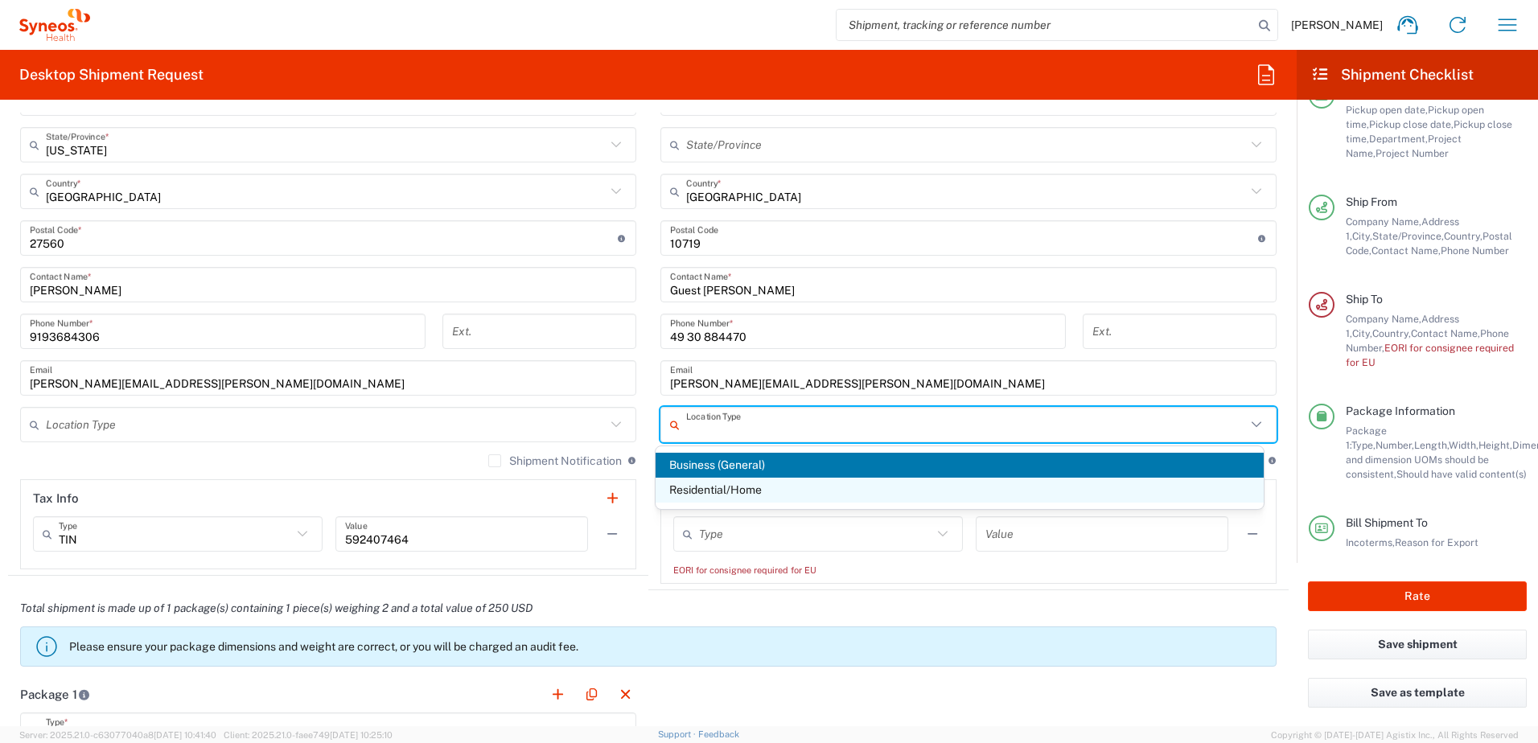
click at [766, 484] on span "Residential/Home" at bounding box center [960, 490] width 609 height 25
type input "Residential/Home"
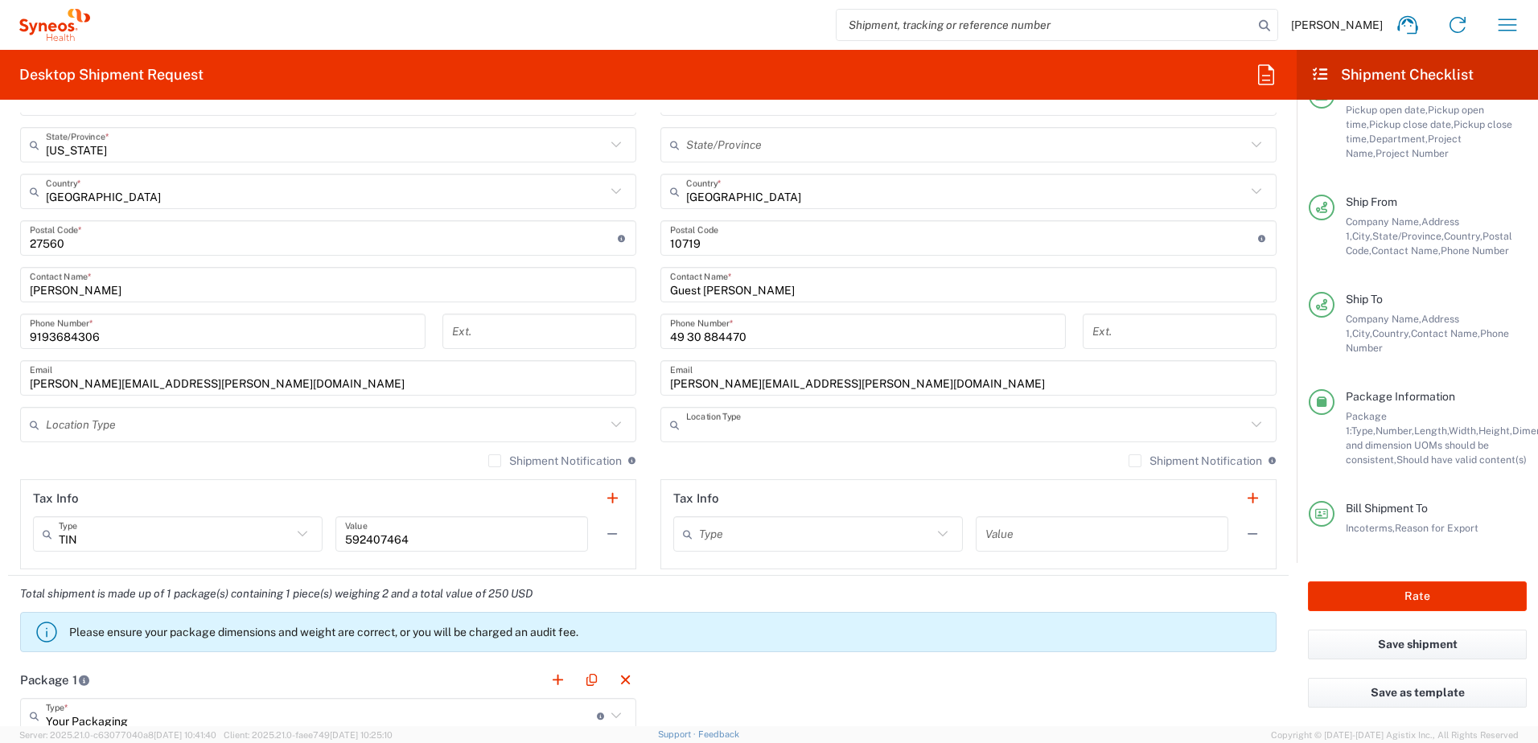
click at [767, 426] on input "text" at bounding box center [966, 425] width 560 height 28
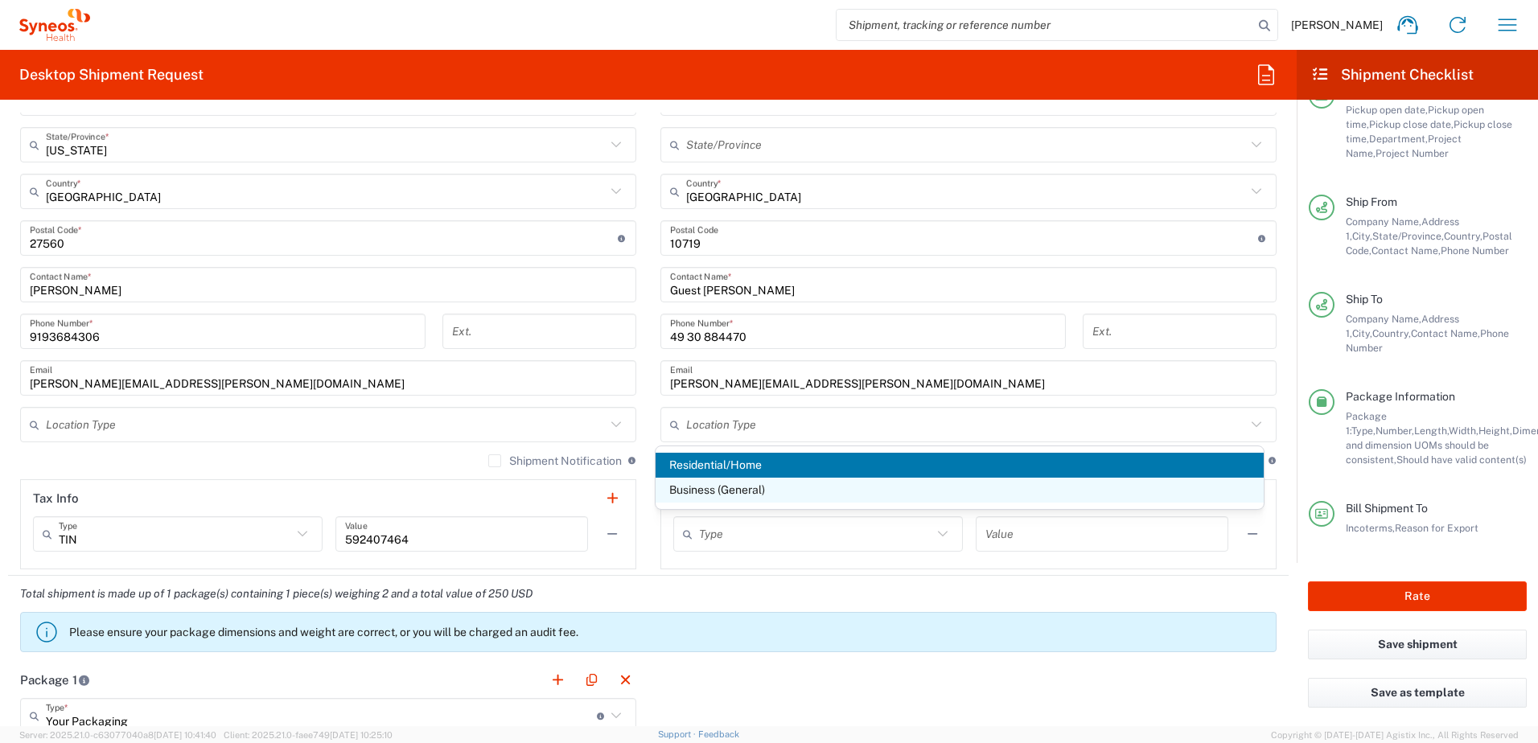
click at [762, 487] on span "Business (General)" at bounding box center [960, 490] width 609 height 25
type input "Business (General)"
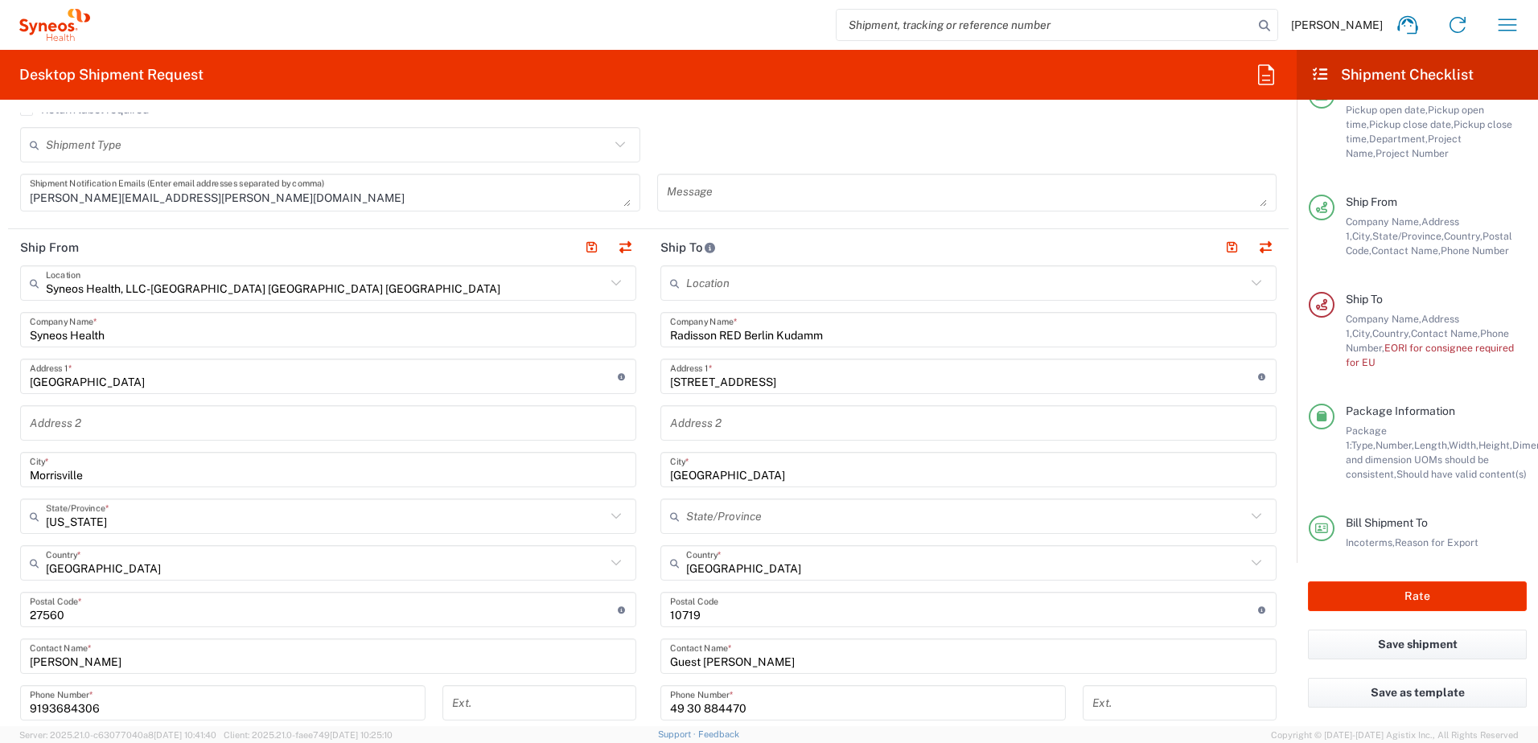
scroll to position [402, 0]
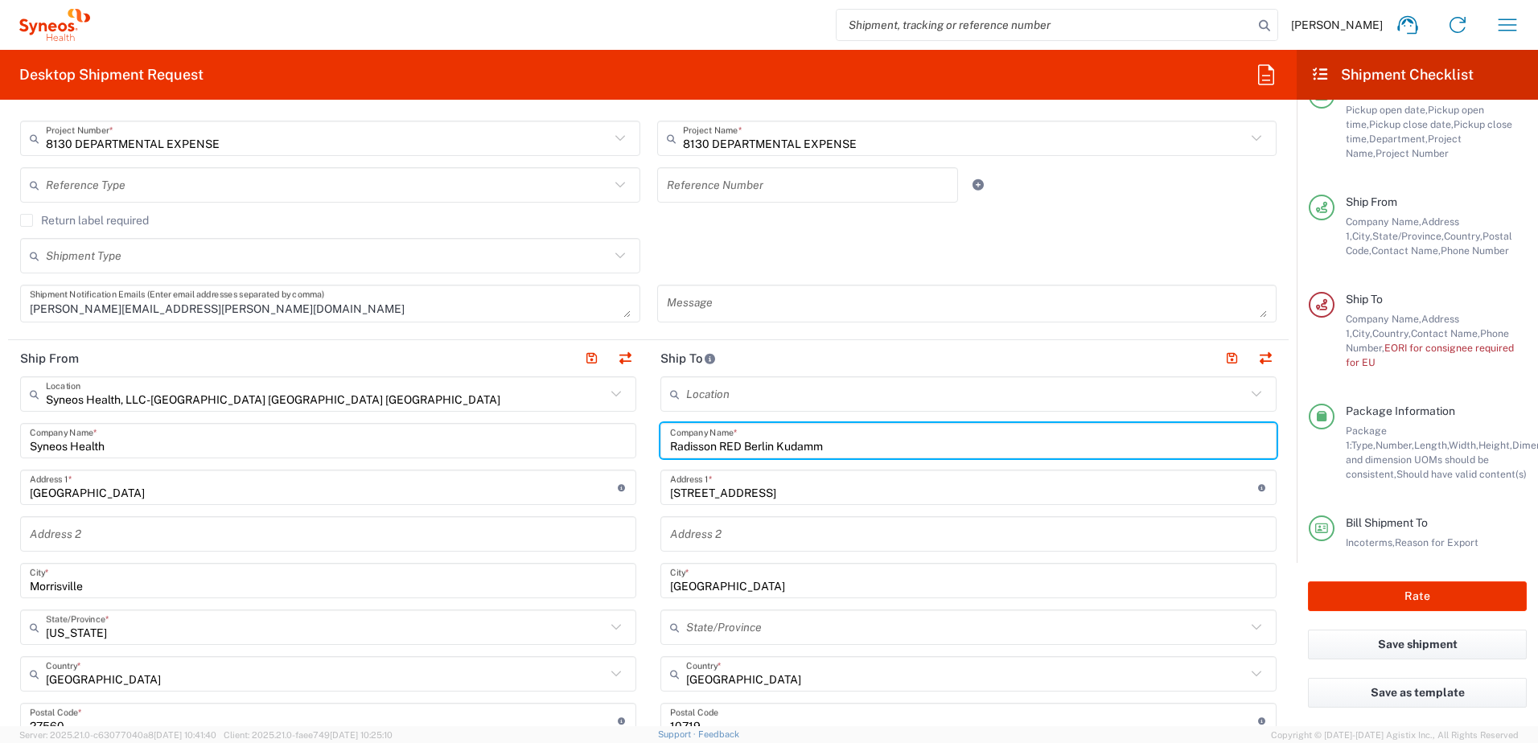
drag, startPoint x: 820, startPoint y: 438, endPoint x: 659, endPoint y: 437, distance: 160.9
click at [661, 437] on div "Radisson RED Berlin Kudamm Company Name *" at bounding box center [969, 440] width 616 height 35
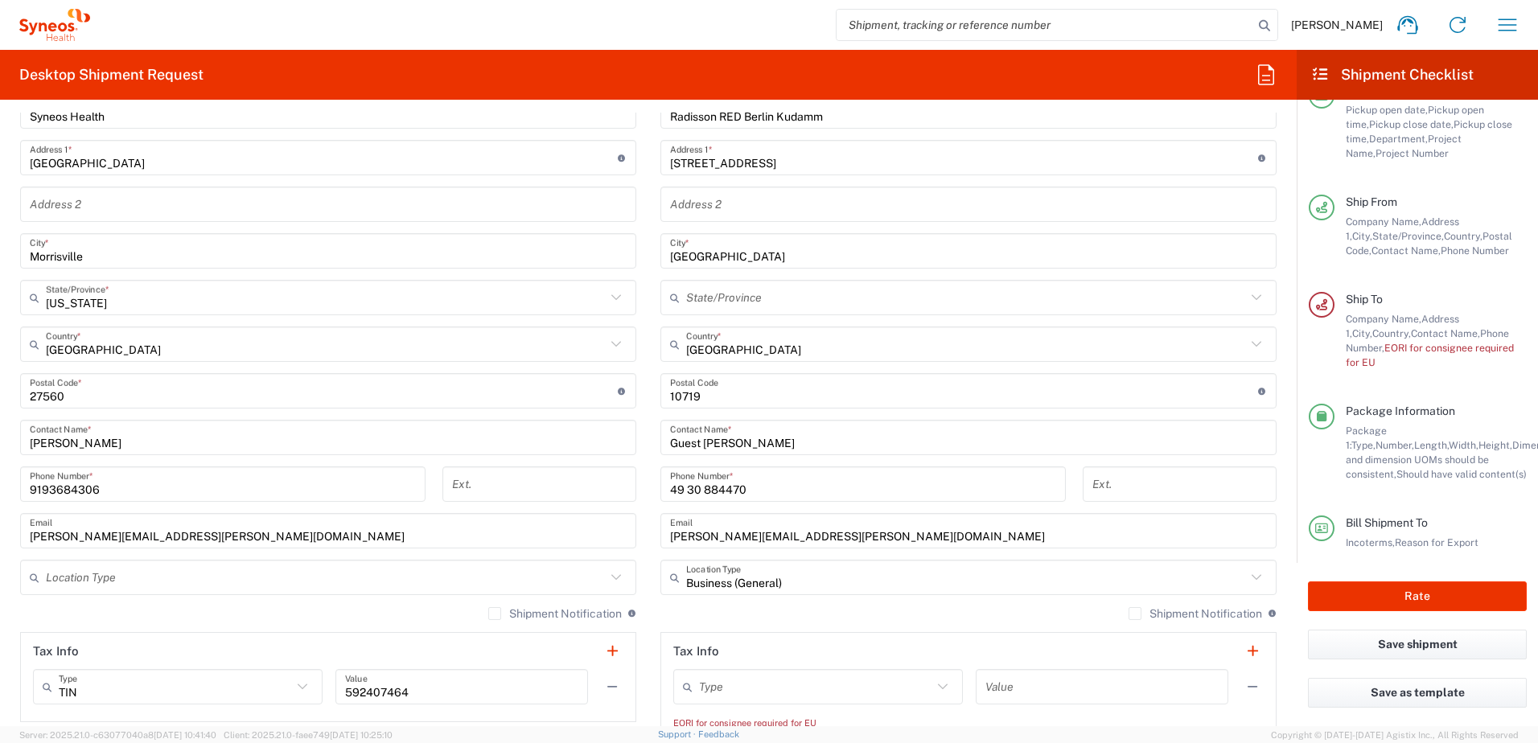
scroll to position [805, 0]
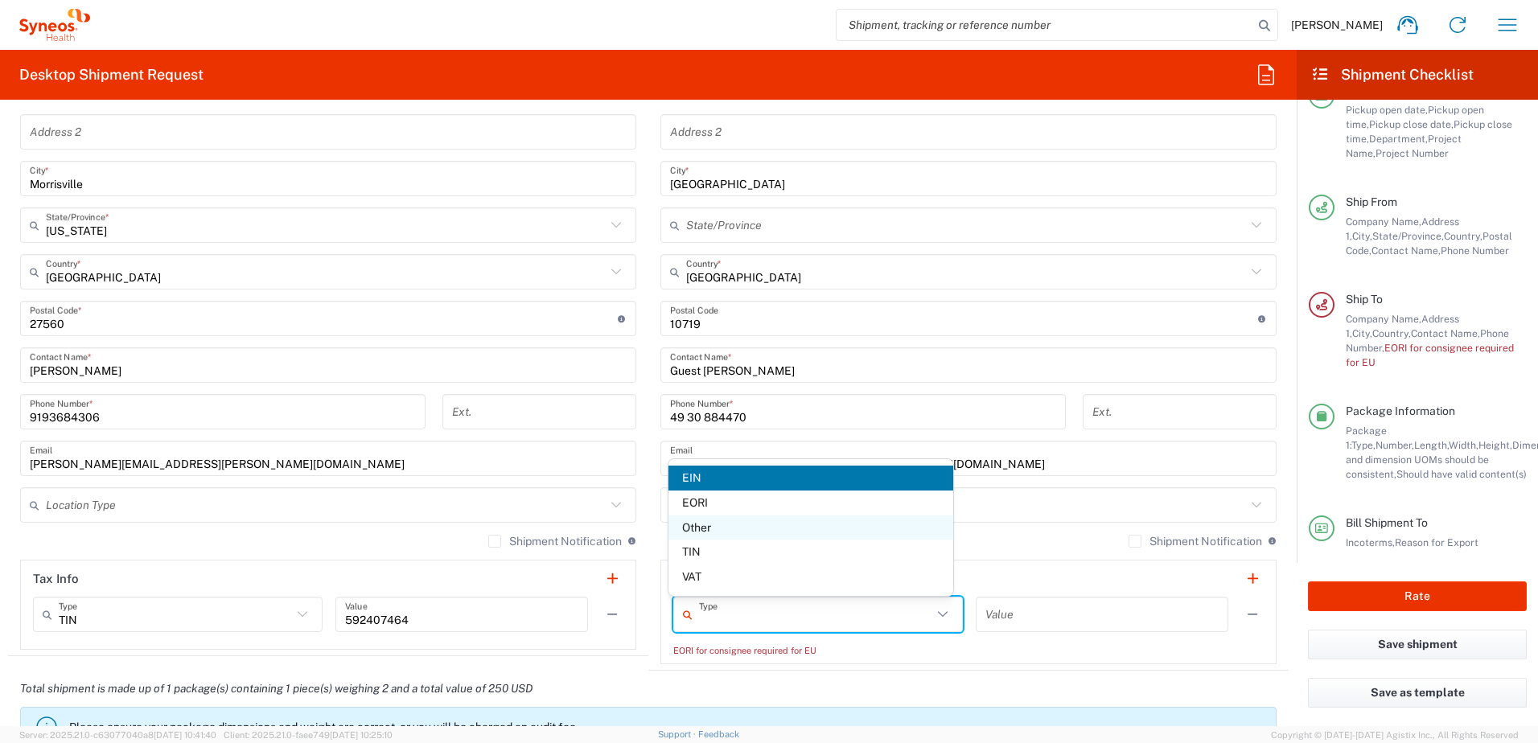
click at [744, 612] on input "text" at bounding box center [815, 615] width 233 height 28
click at [706, 501] on span "EORI" at bounding box center [811, 503] width 285 height 25
type input "EORI"
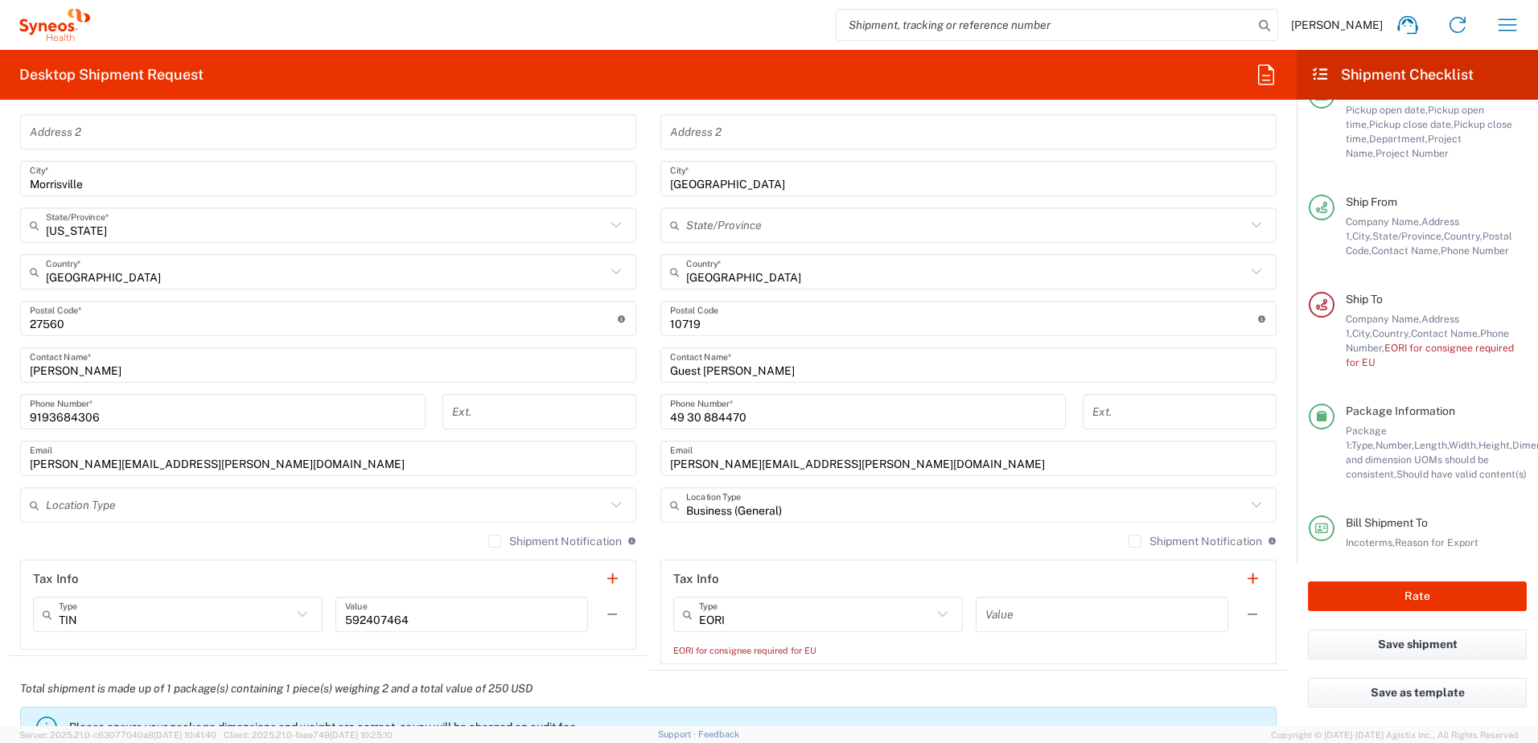
click at [1007, 629] on div "Value" at bounding box center [1102, 614] width 253 height 35
click at [1005, 613] on input "text" at bounding box center [1102, 615] width 233 height 28
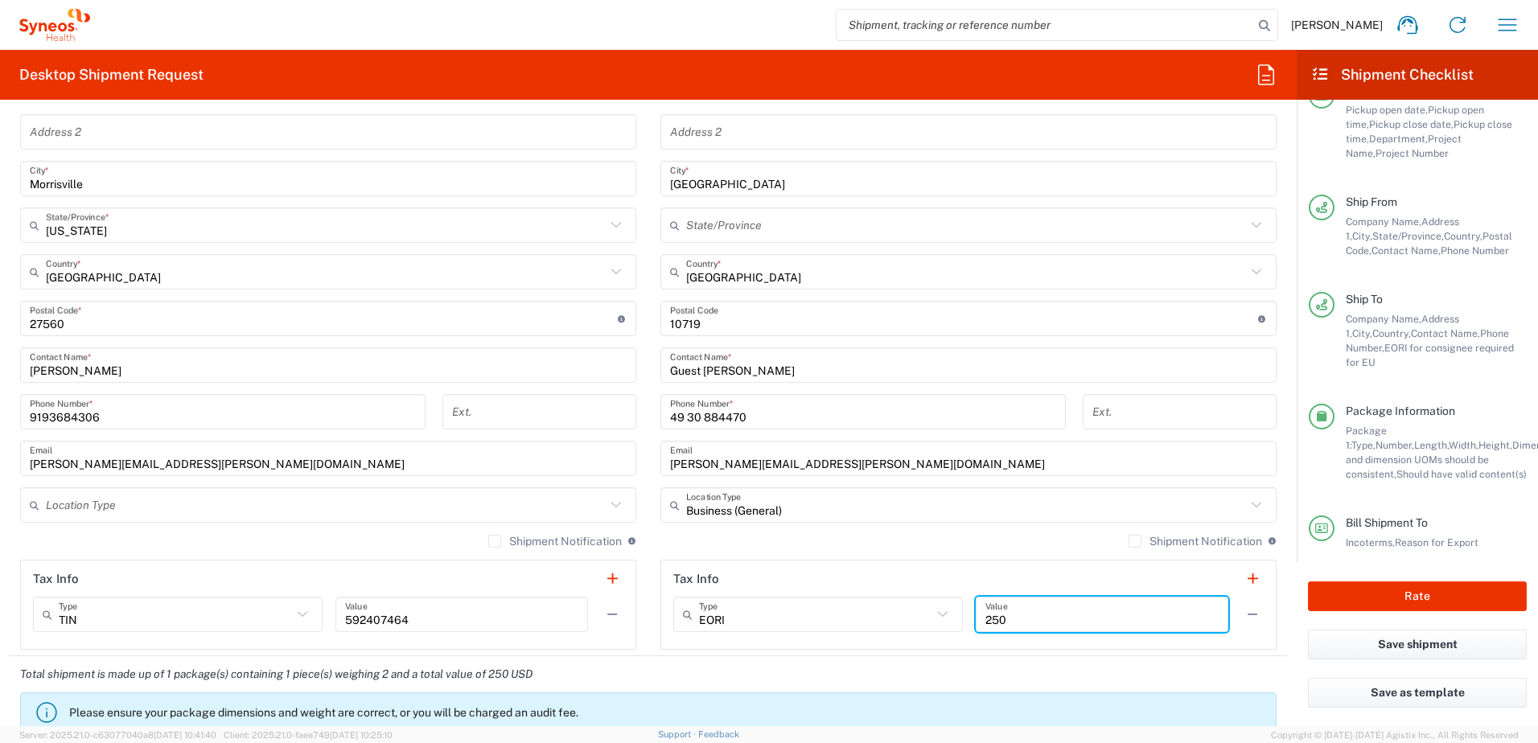
type input "250"
click at [1280, 659] on div "Total shipment is made up of 1 package(s) containing 1 piece(s) weighing 2 and …" at bounding box center [649, 700] width 1298 height 86
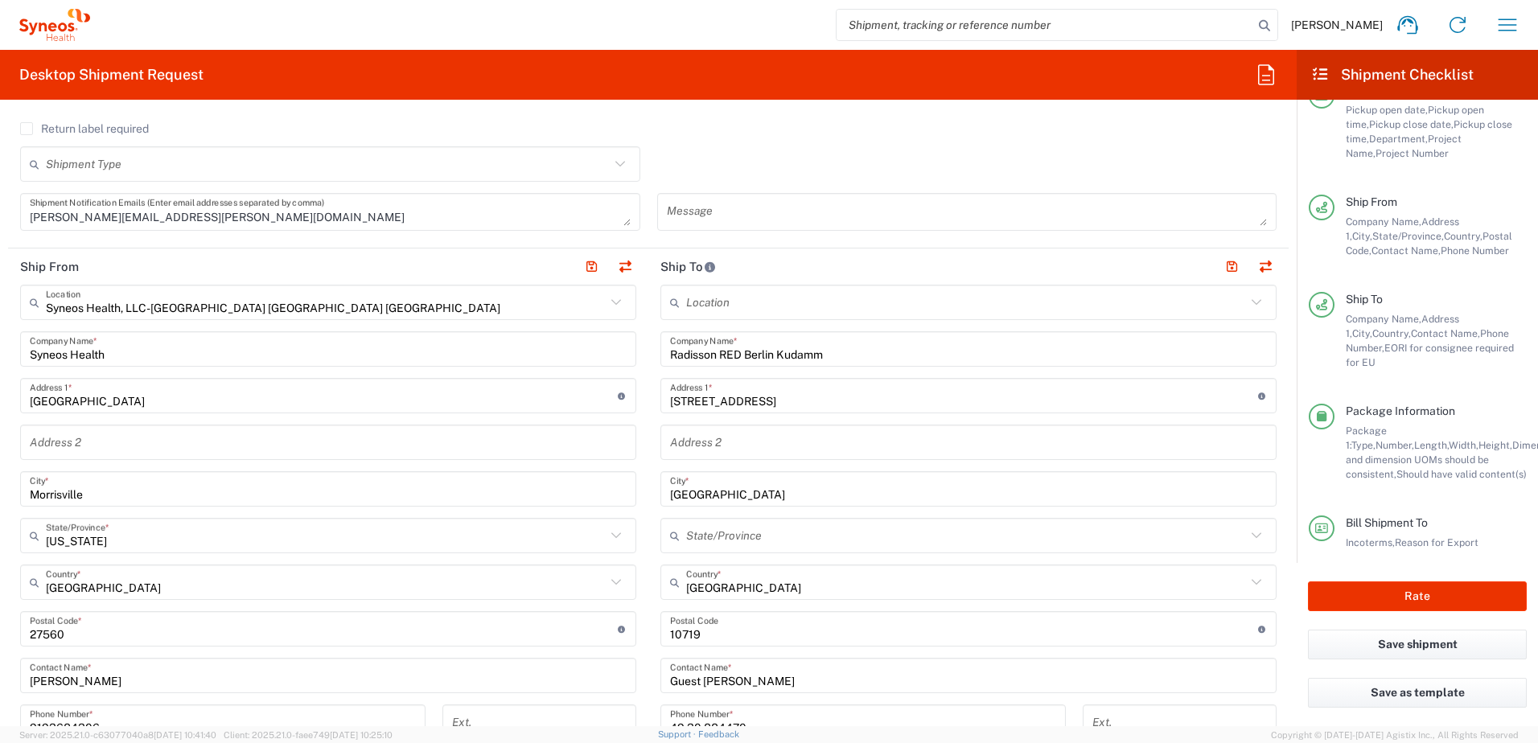
scroll to position [563, 0]
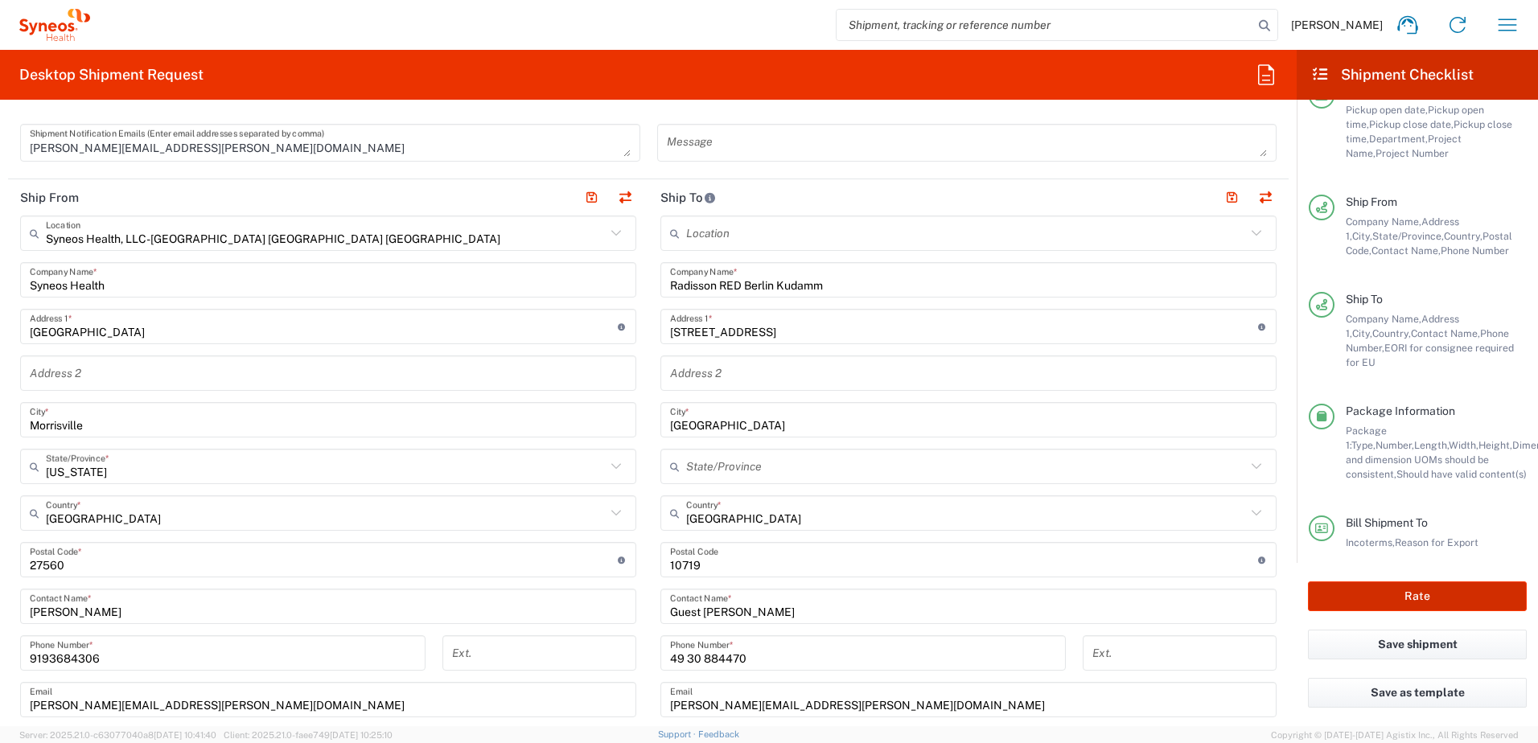
click at [1421, 595] on button "Rate" at bounding box center [1417, 597] width 219 height 30
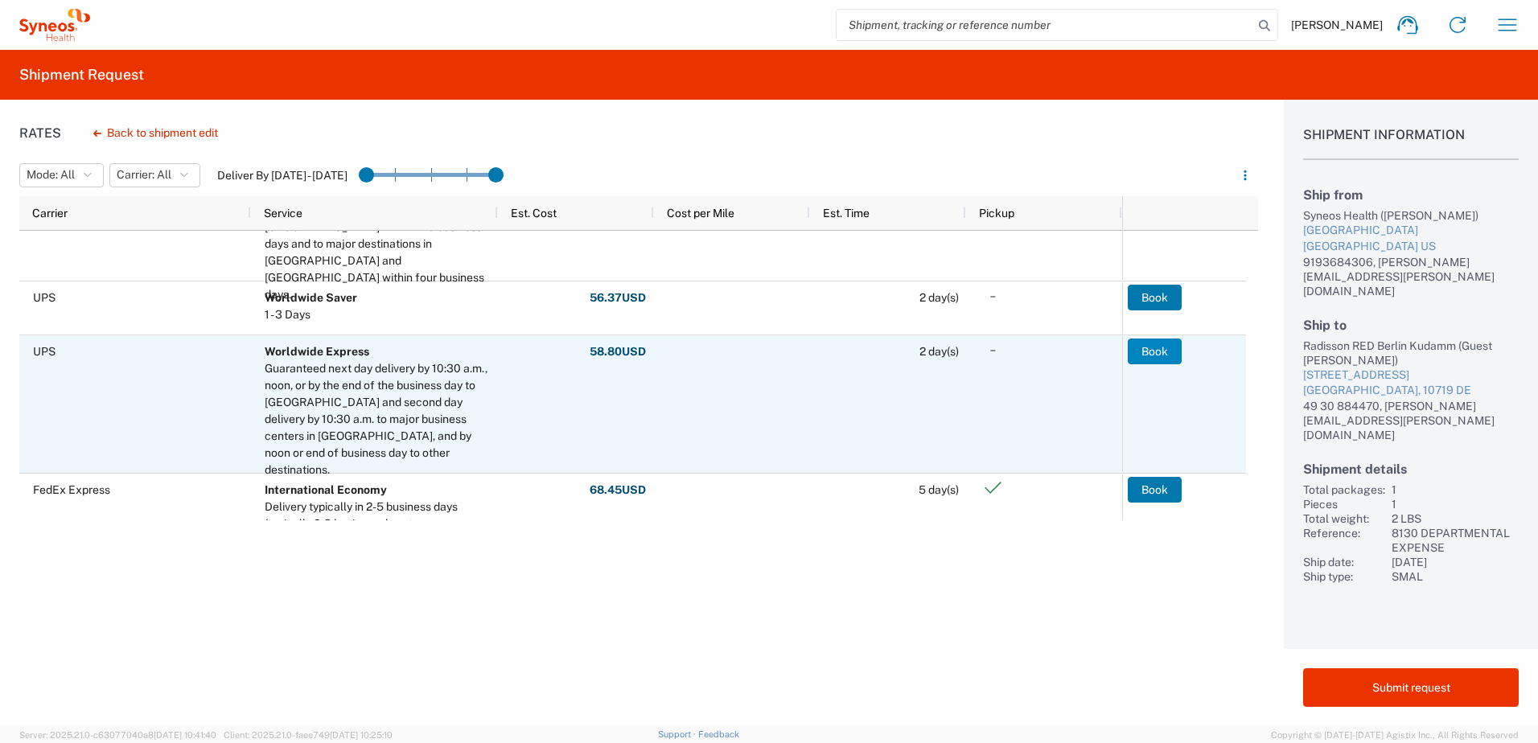
click at [1156, 348] on button "Book" at bounding box center [1155, 352] width 54 height 26
